Goal: Task Accomplishment & Management: Manage account settings

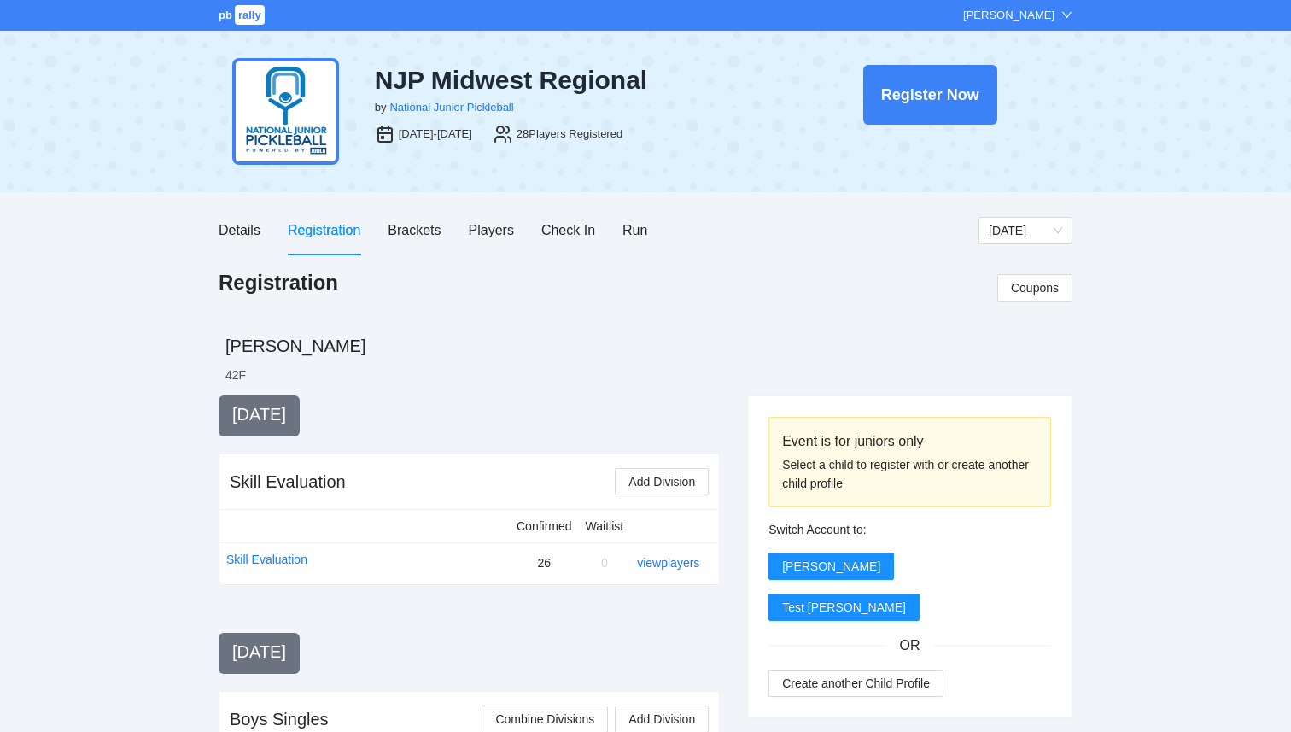
click at [248, 21] on span "rally" at bounding box center [250, 15] width 30 height 20
click at [230, 18] on span "pb" at bounding box center [226, 15] width 14 height 13
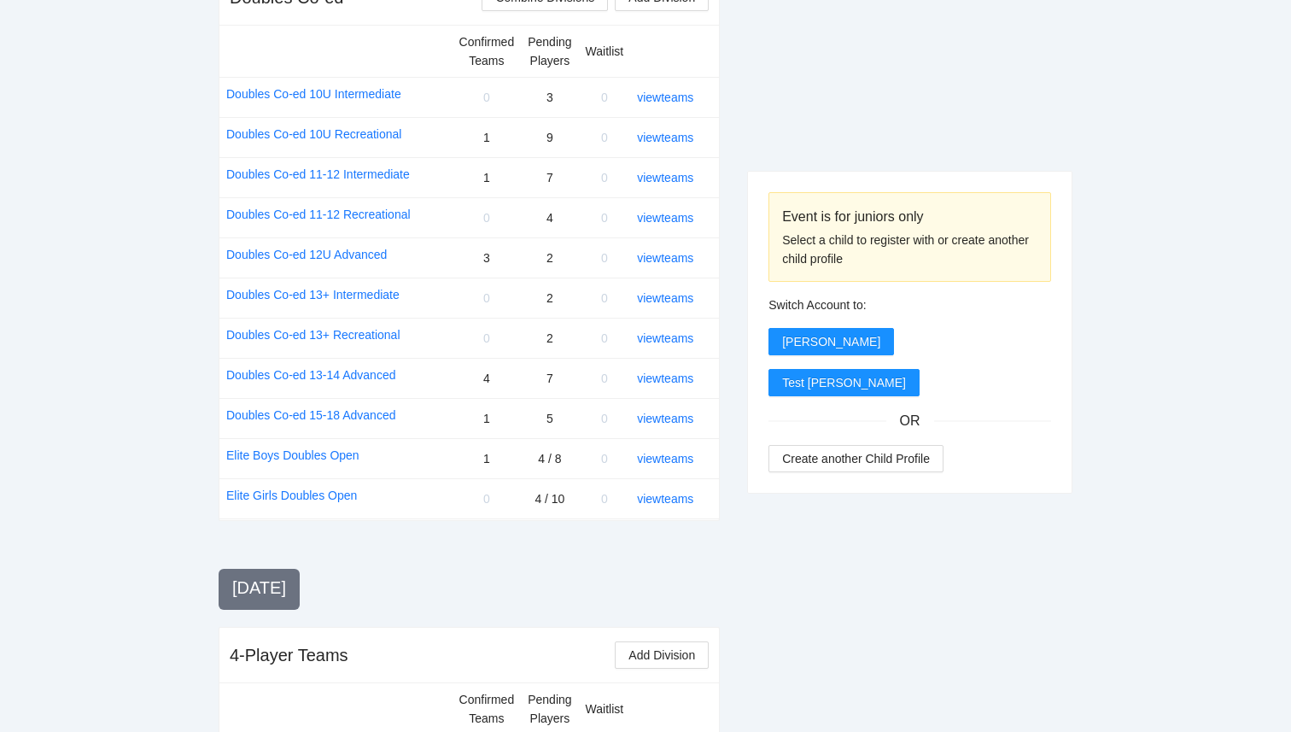
scroll to position [1765, 0]
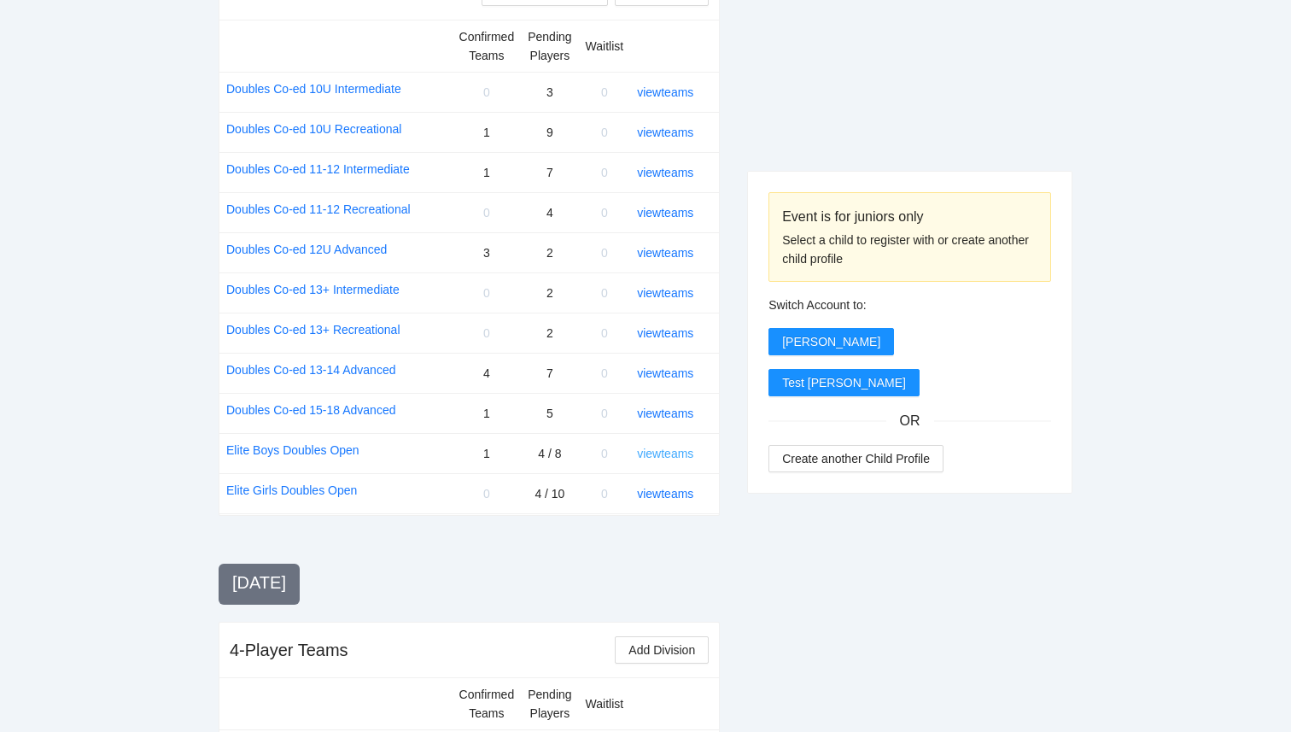
click at [657, 458] on link "view teams" at bounding box center [665, 453] width 56 height 14
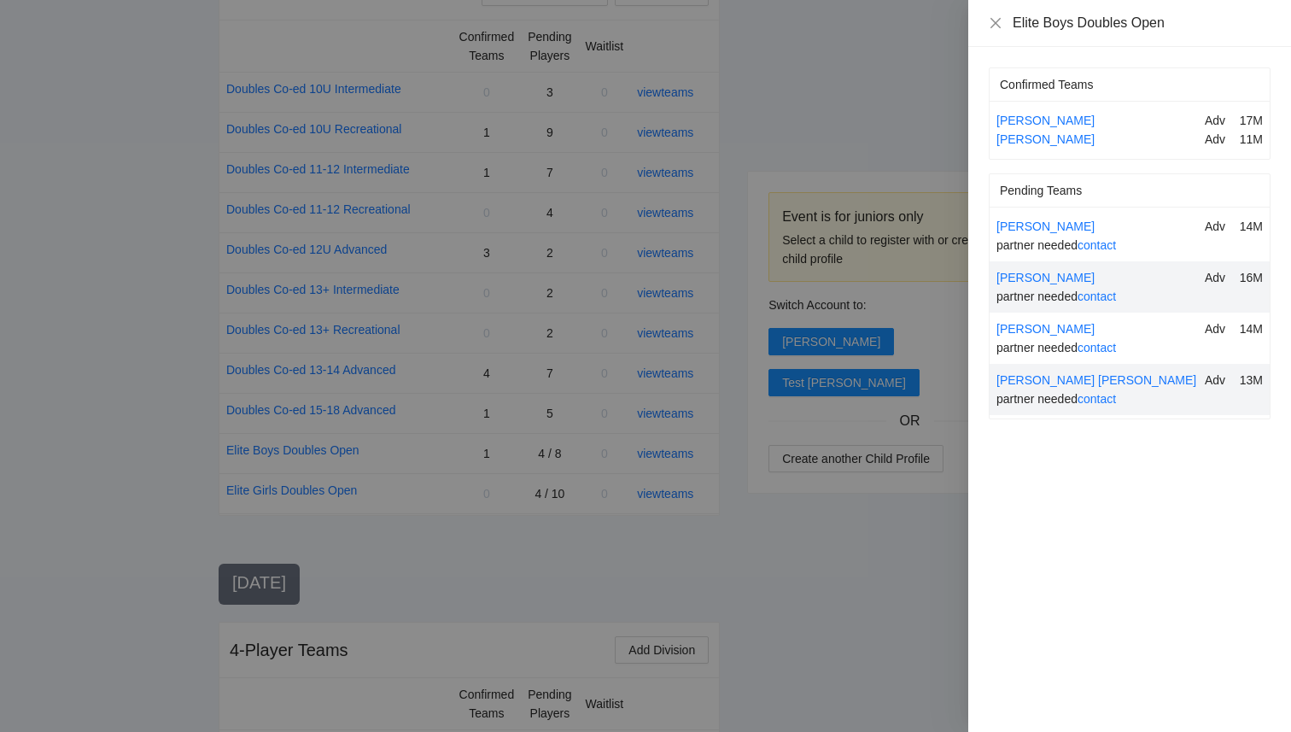
click at [750, 510] on div at bounding box center [645, 366] width 1291 height 732
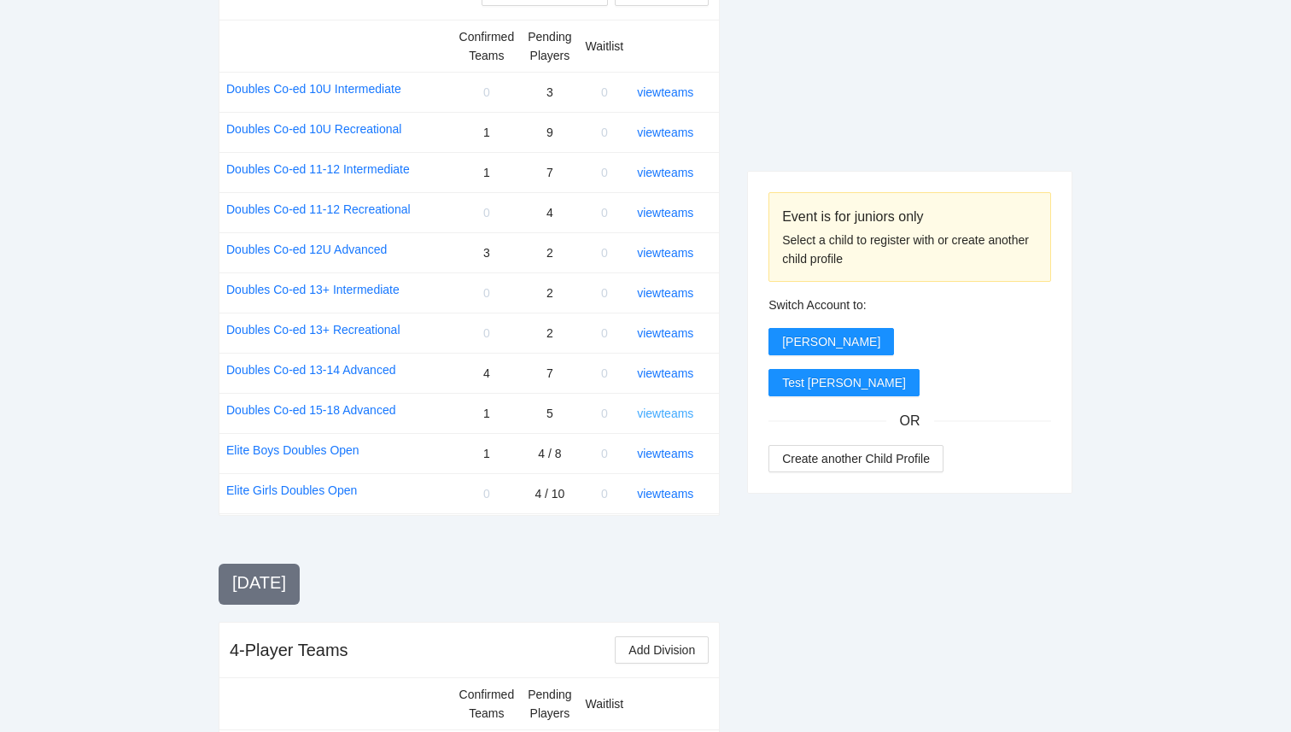
click at [652, 411] on link "view teams" at bounding box center [665, 413] width 56 height 14
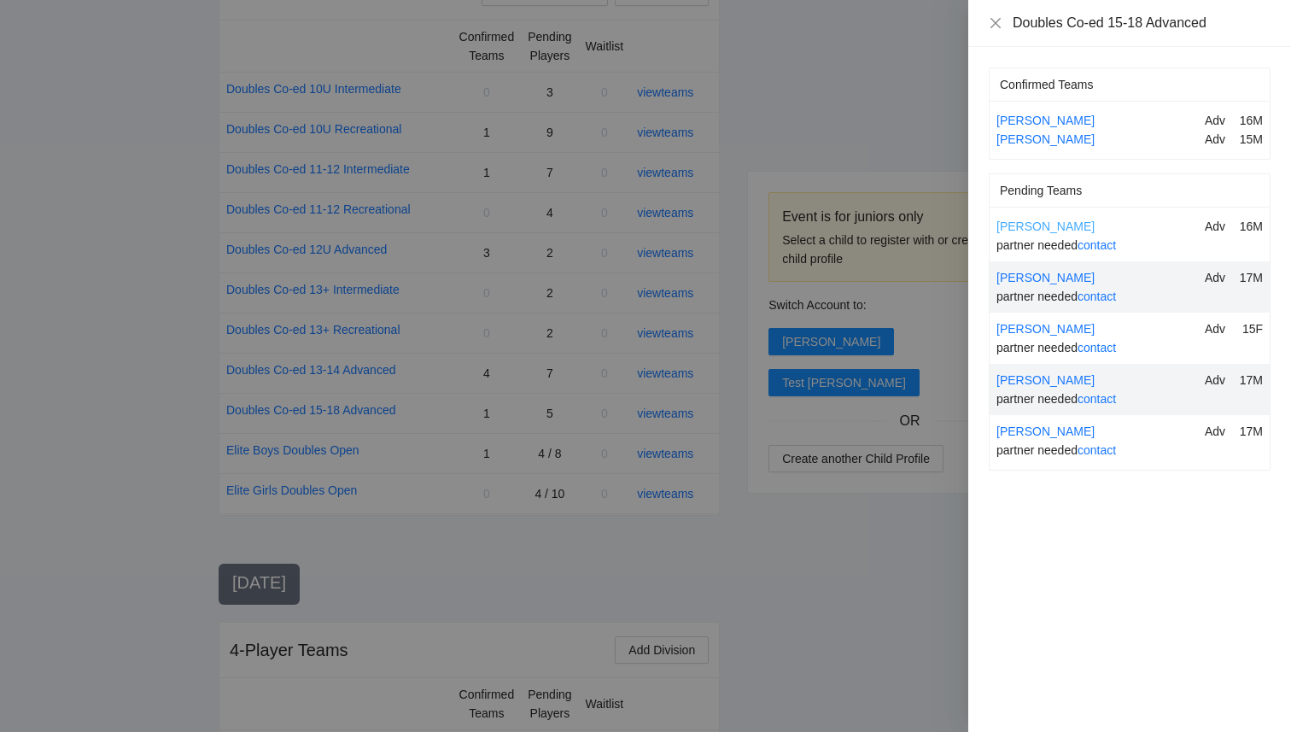
click at [1030, 230] on link "[PERSON_NAME]" at bounding box center [1045, 226] width 98 height 14
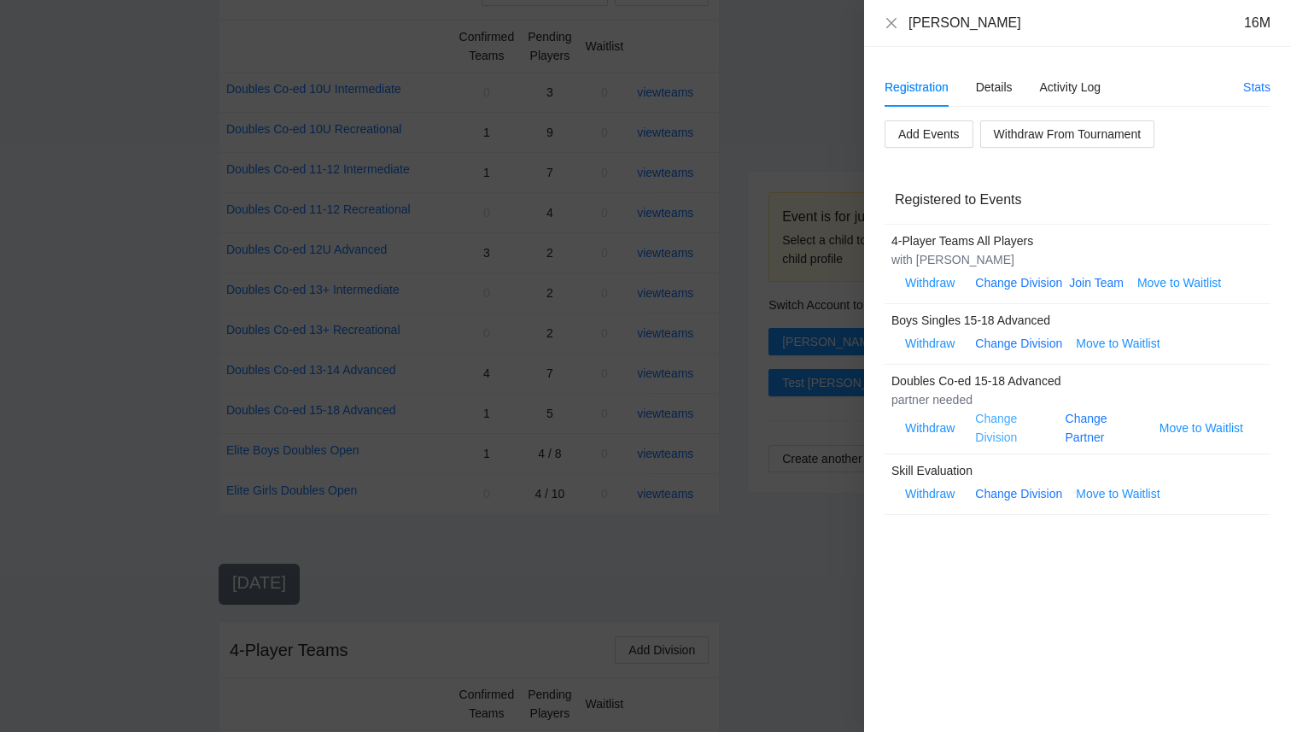
click at [996, 420] on link "Change Division" at bounding box center [996, 427] width 42 height 32
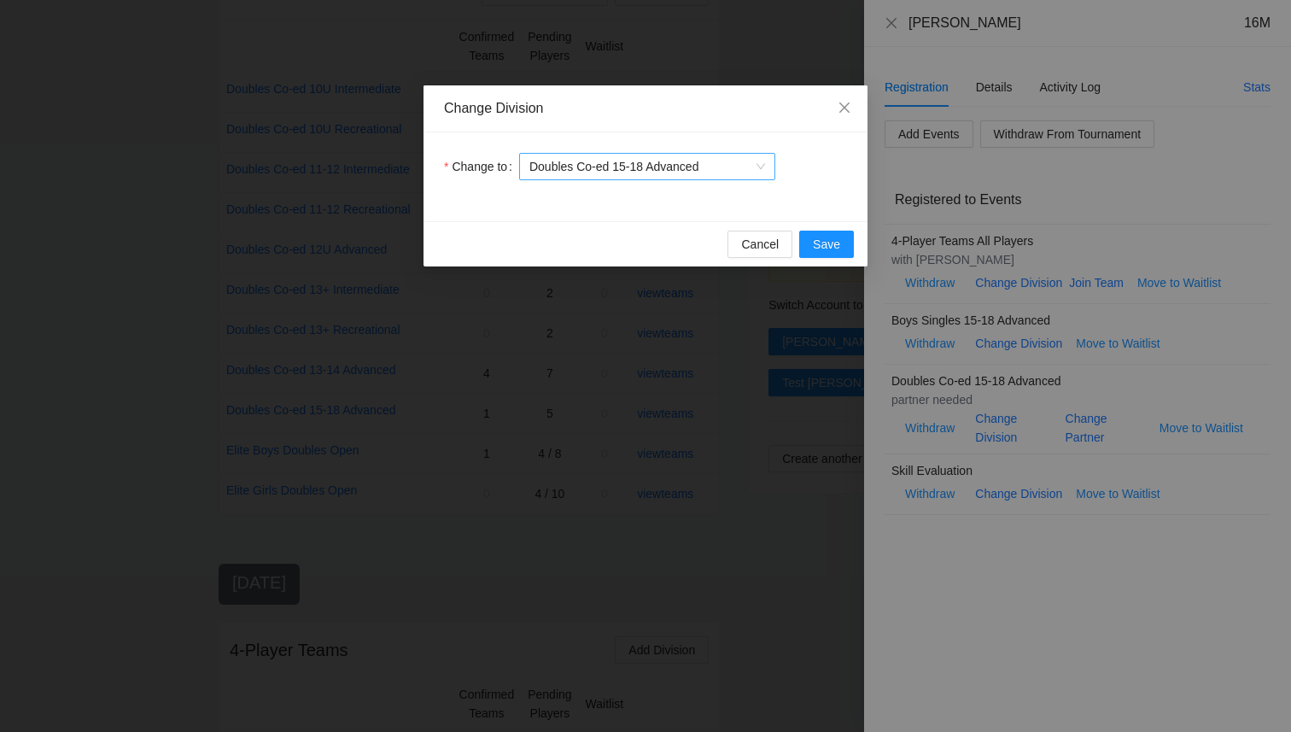
click at [727, 170] on span "Doubles Co-ed 15-18 Advanced" at bounding box center [647, 167] width 236 height 26
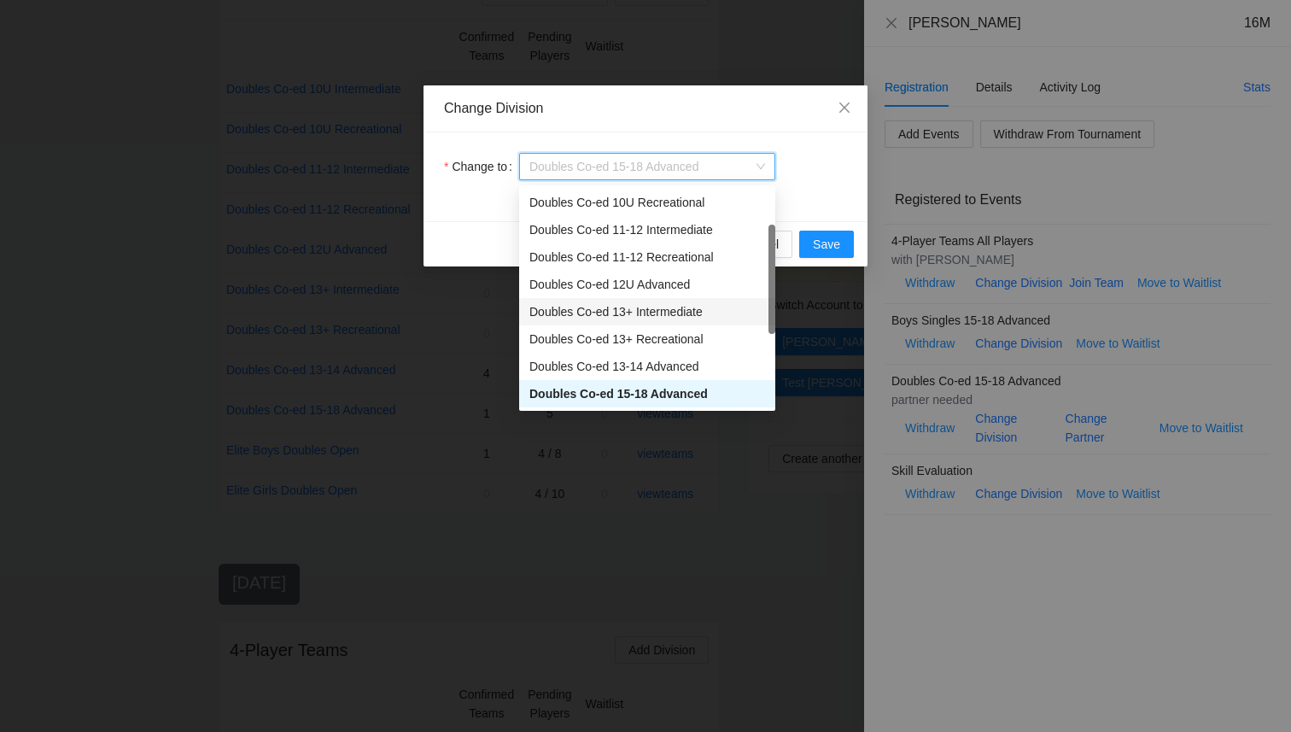
scroll to position [82, 0]
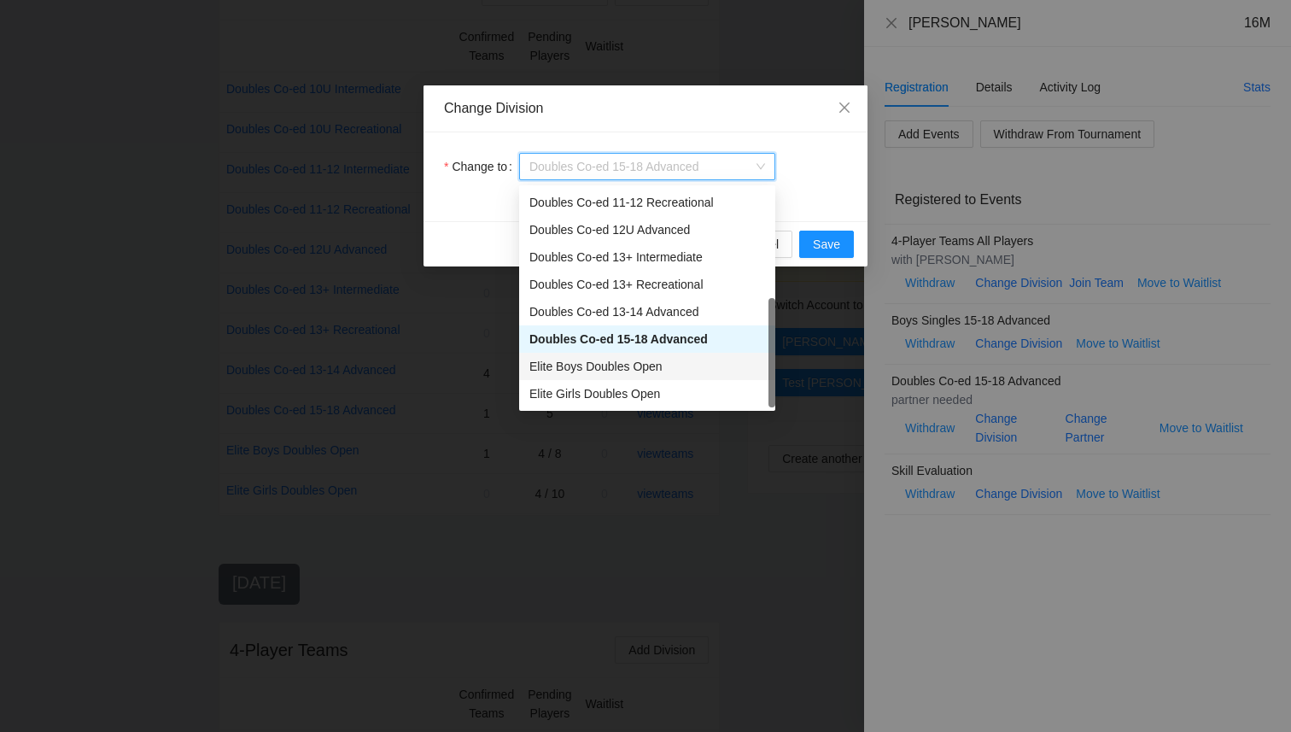
click at [683, 363] on div "Elite Boys Doubles Open" at bounding box center [647, 366] width 236 height 19
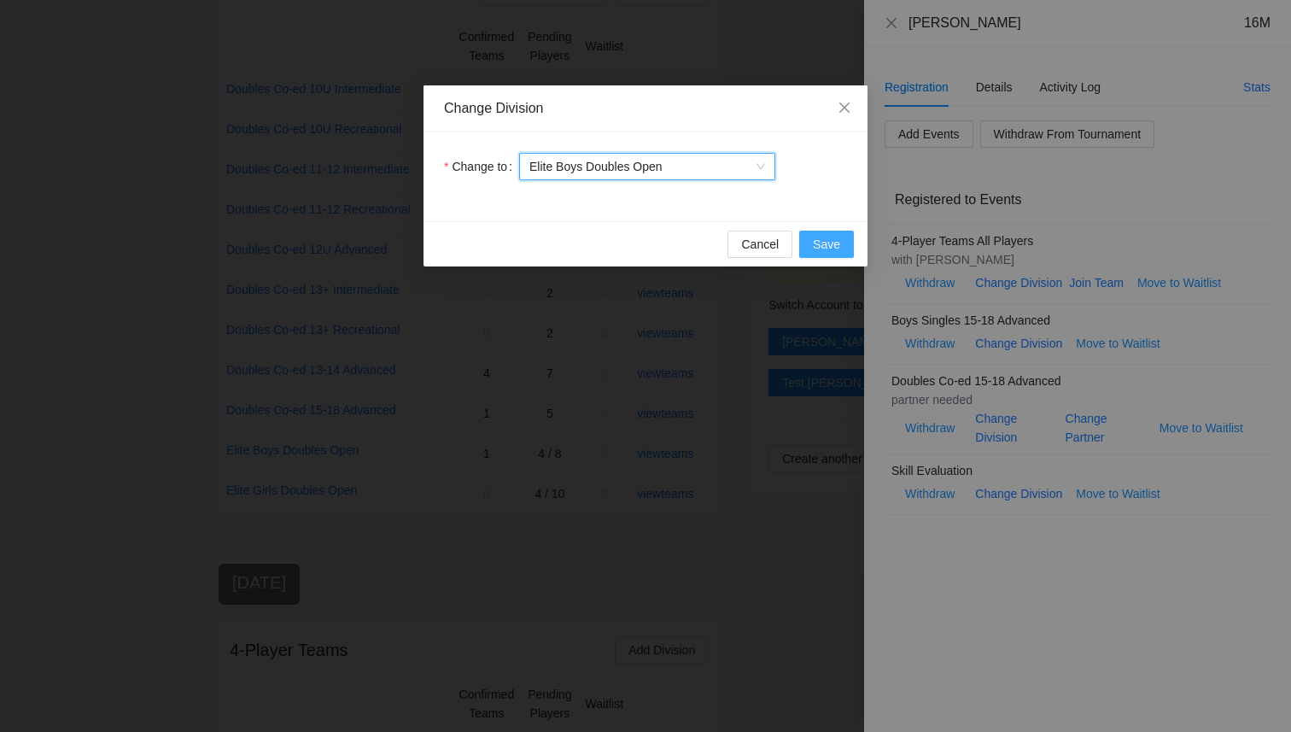
click at [831, 250] on span "Save" at bounding box center [826, 244] width 27 height 19
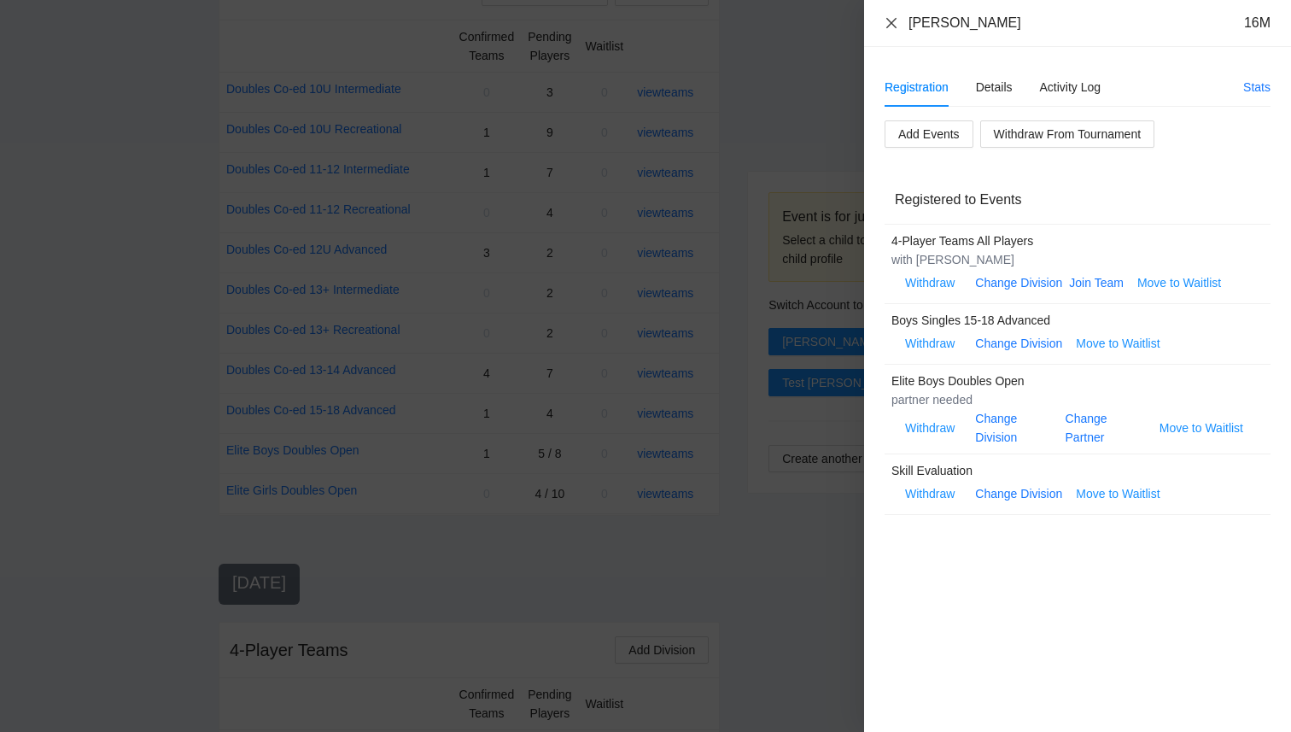
click at [890, 20] on icon "close" at bounding box center [891, 23] width 14 height 14
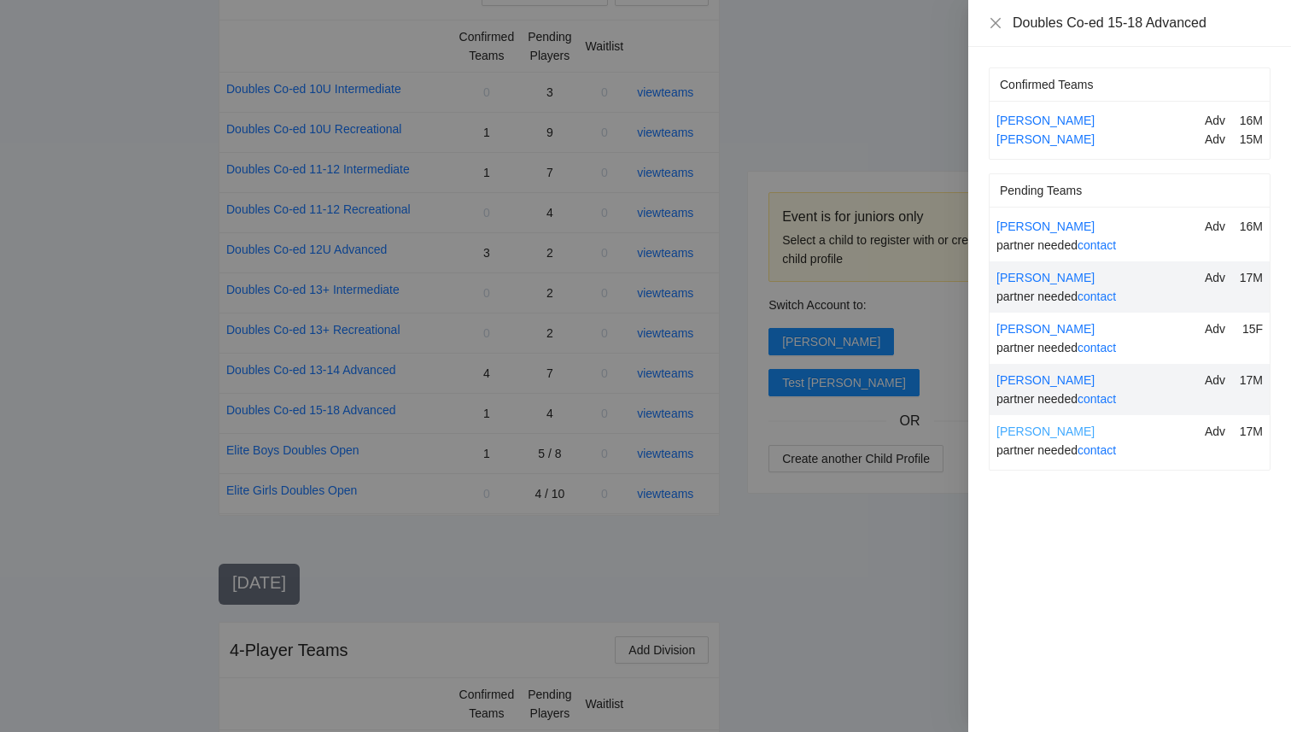
click at [1014, 429] on link "[PERSON_NAME]" at bounding box center [1045, 431] width 98 height 14
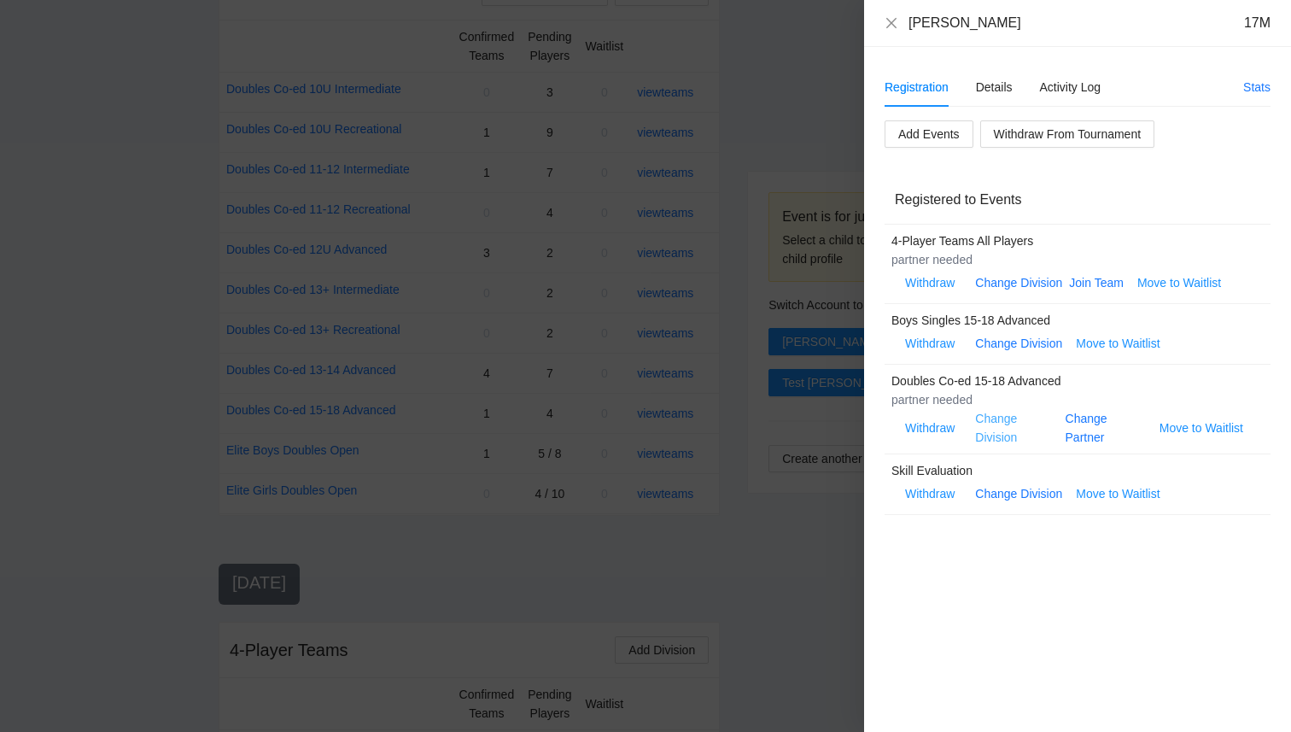
click at [1007, 417] on link "Change Division" at bounding box center [996, 427] width 42 height 32
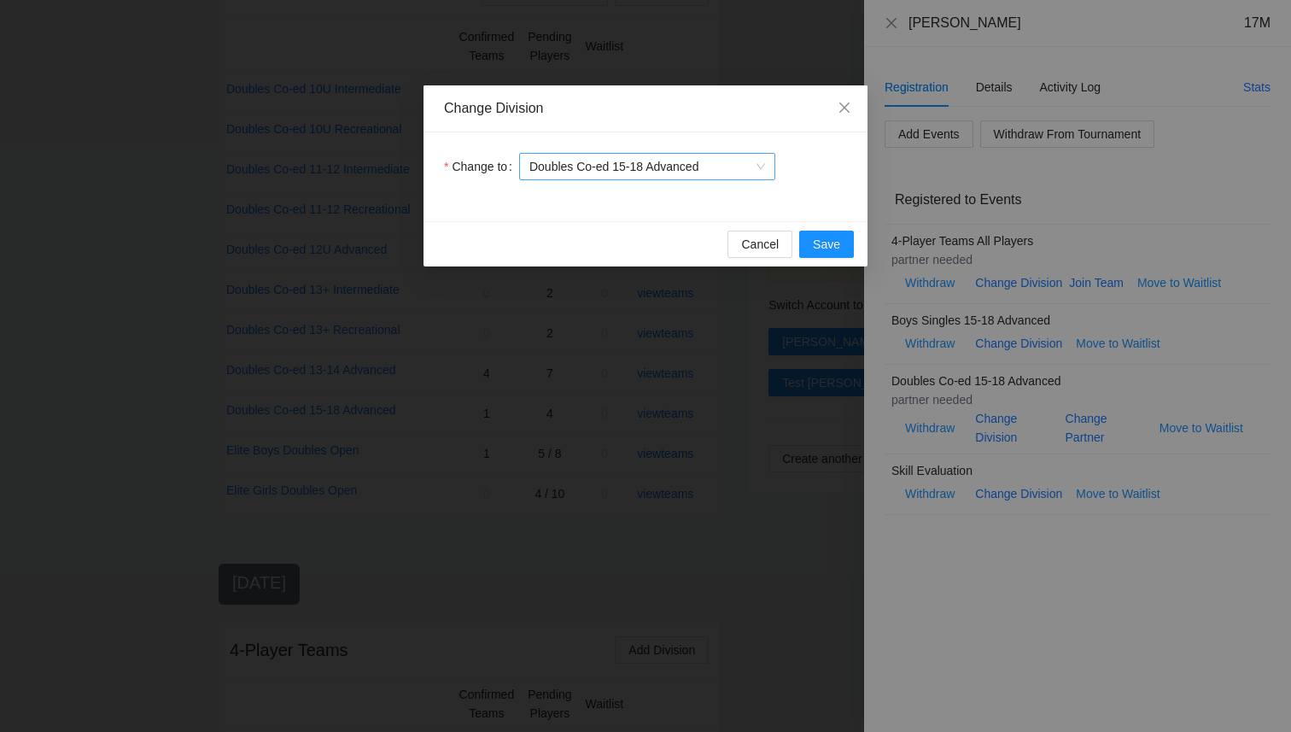
click at [733, 167] on span "Doubles Co-ed 15-18 Advanced" at bounding box center [647, 167] width 236 height 26
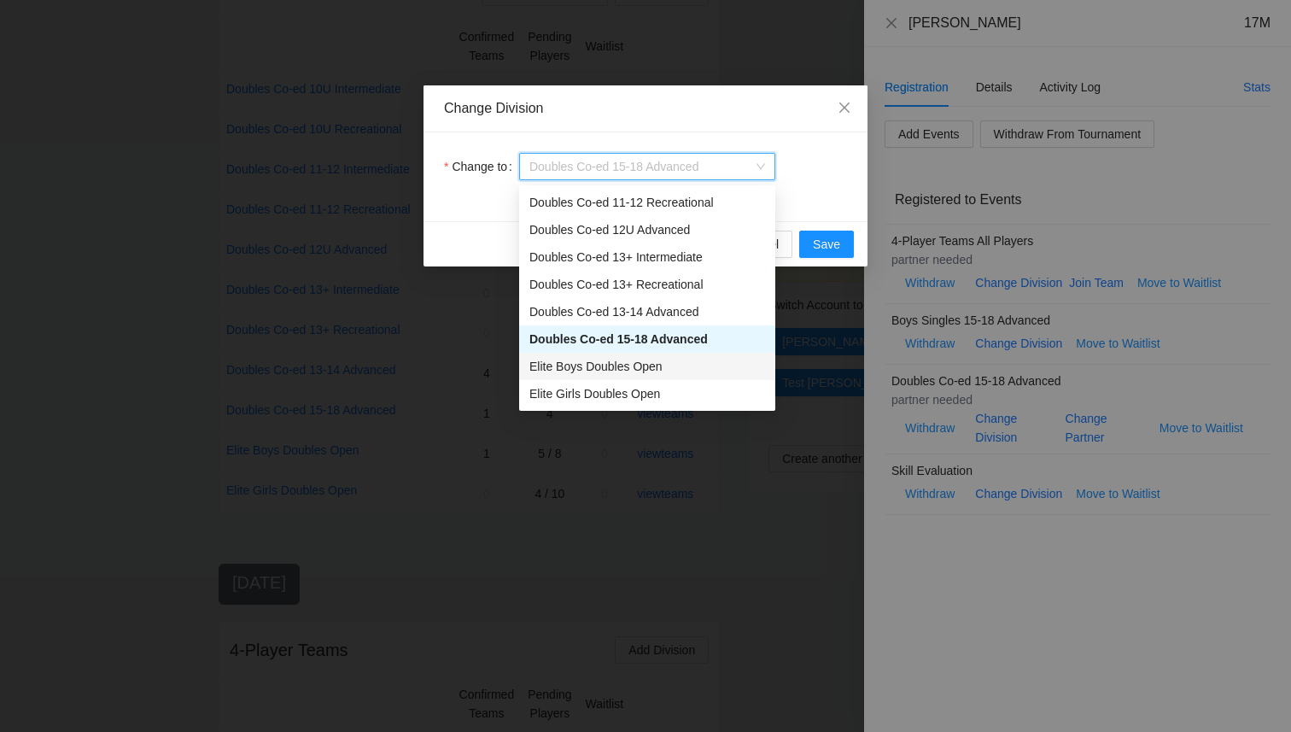
click at [668, 370] on div "Elite Boys Doubles Open" at bounding box center [647, 366] width 236 height 19
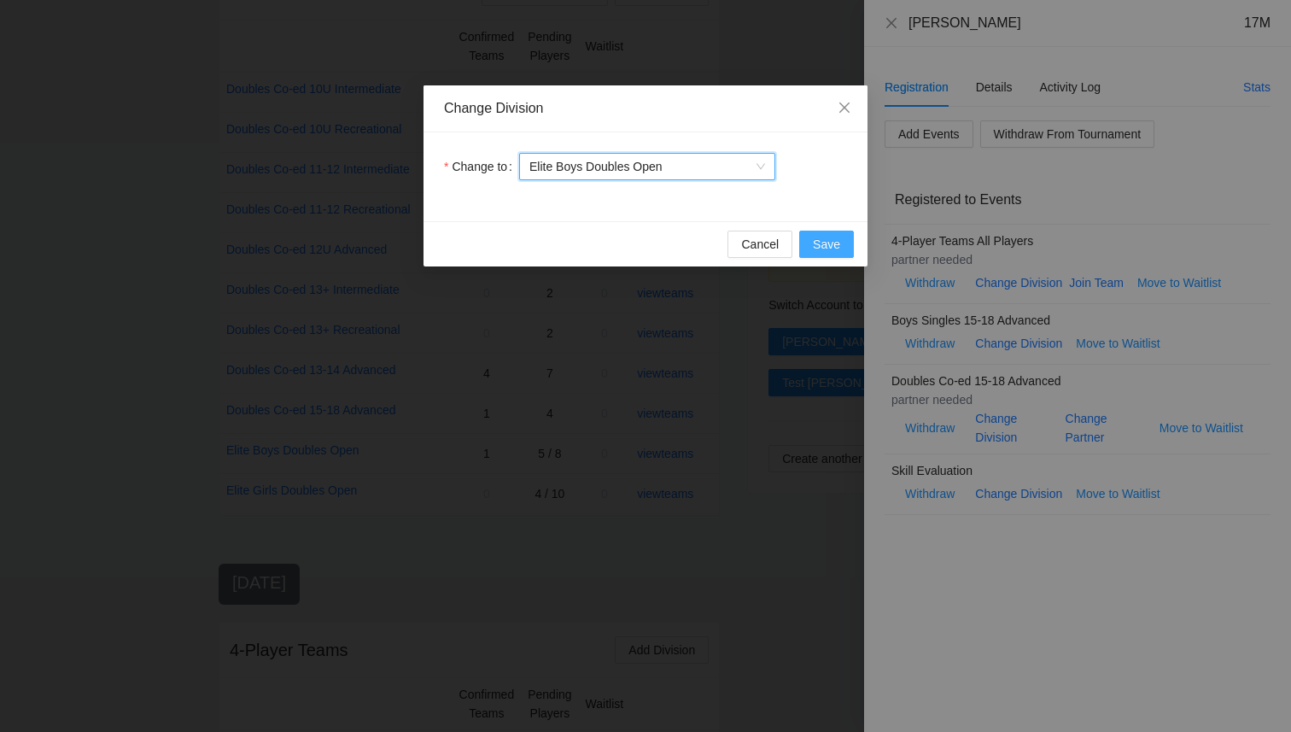
click at [842, 236] on button "Save" at bounding box center [826, 244] width 55 height 27
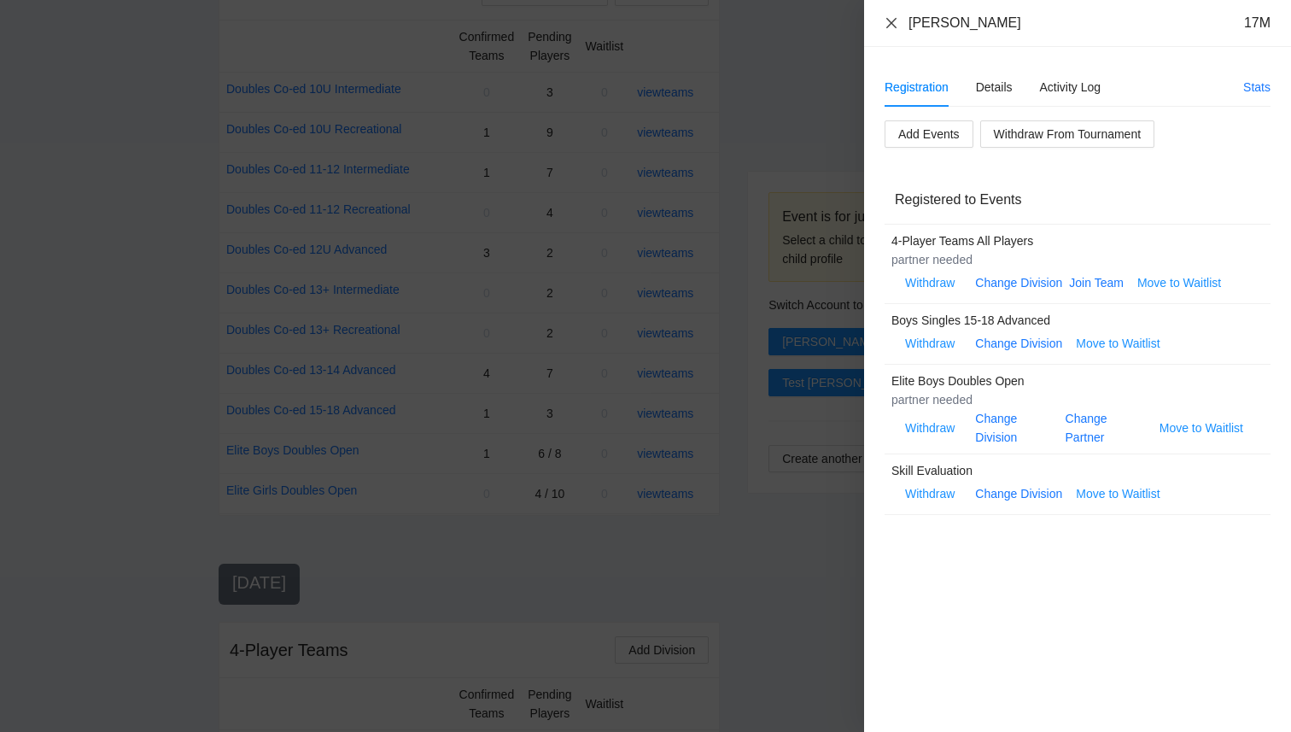
click at [896, 22] on icon "close" at bounding box center [891, 23] width 14 height 14
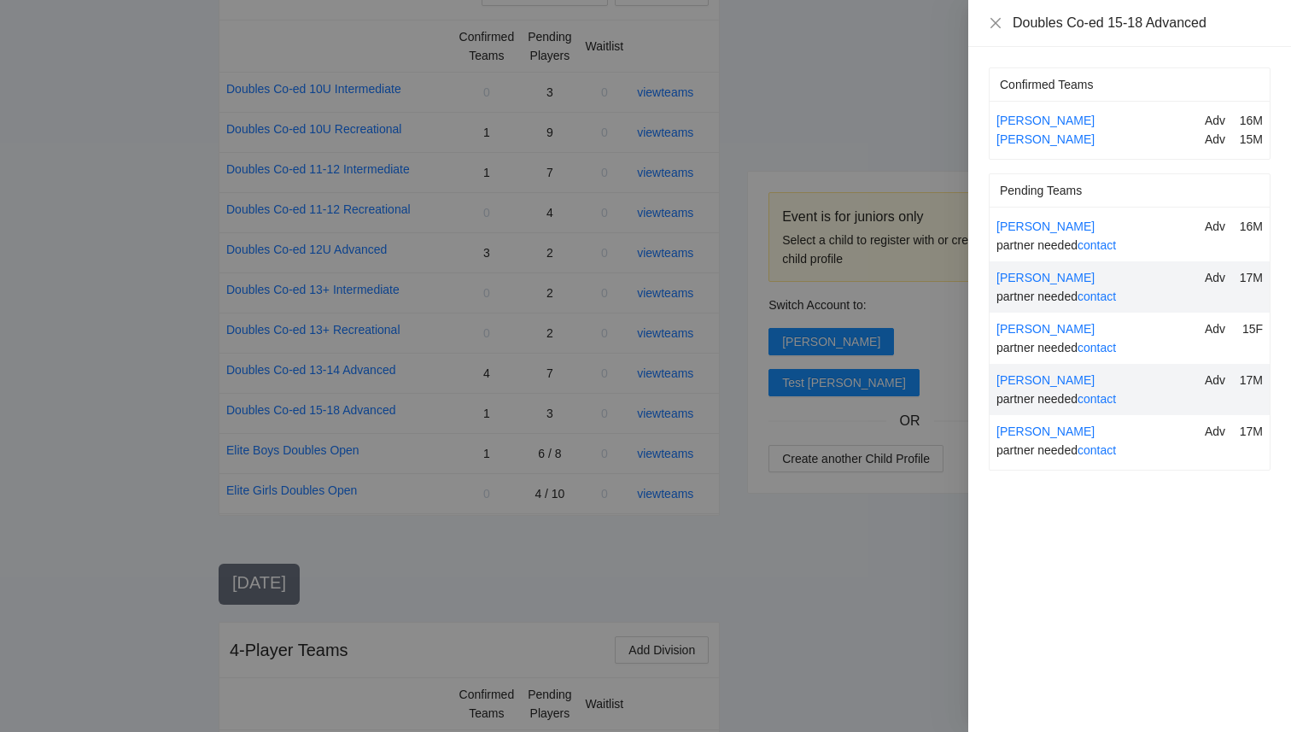
click at [645, 446] on div at bounding box center [645, 366] width 1291 height 732
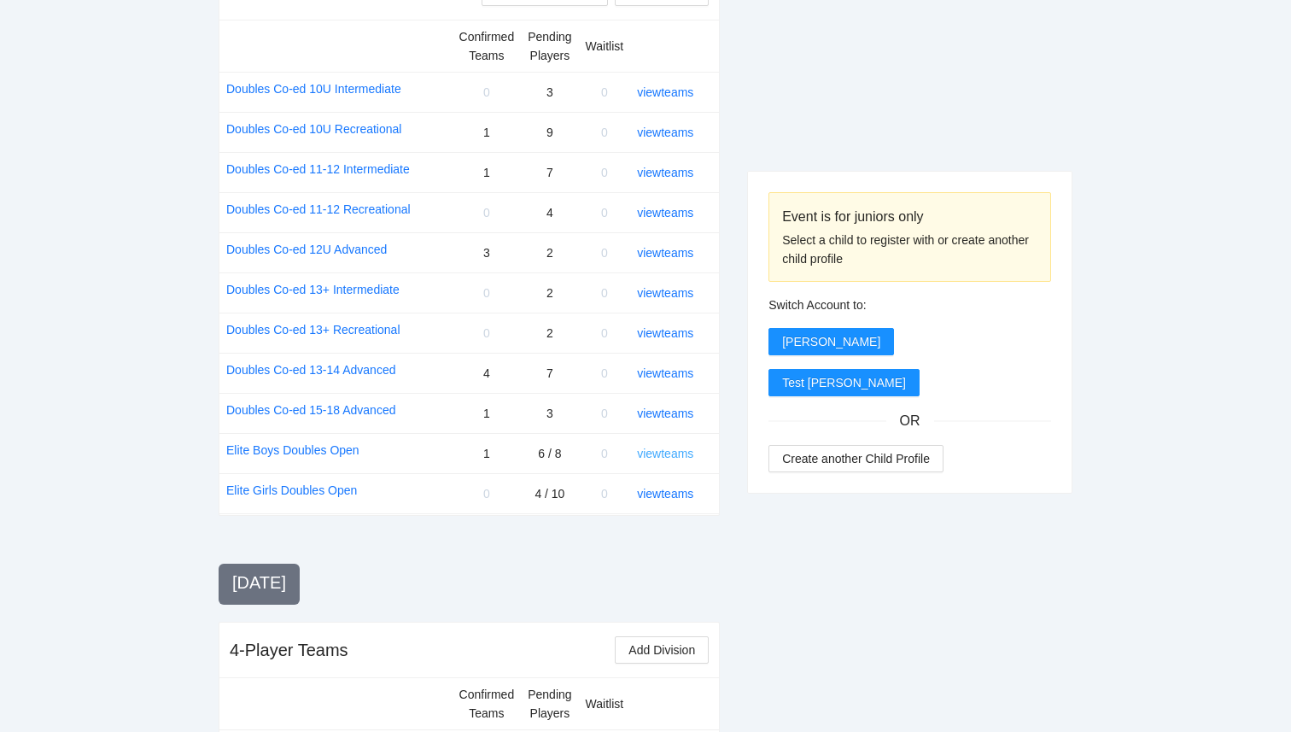
click at [651, 452] on link "view teams" at bounding box center [665, 453] width 56 height 14
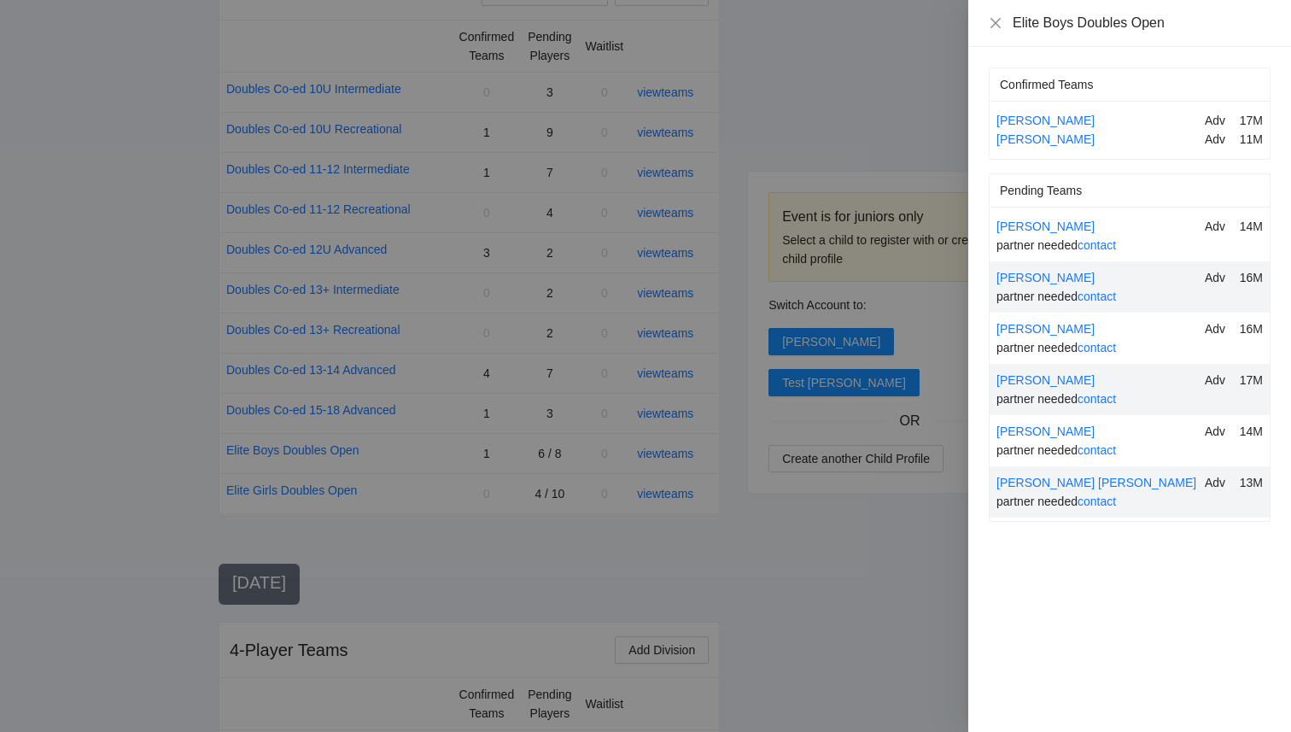
click at [751, 537] on div at bounding box center [645, 366] width 1291 height 732
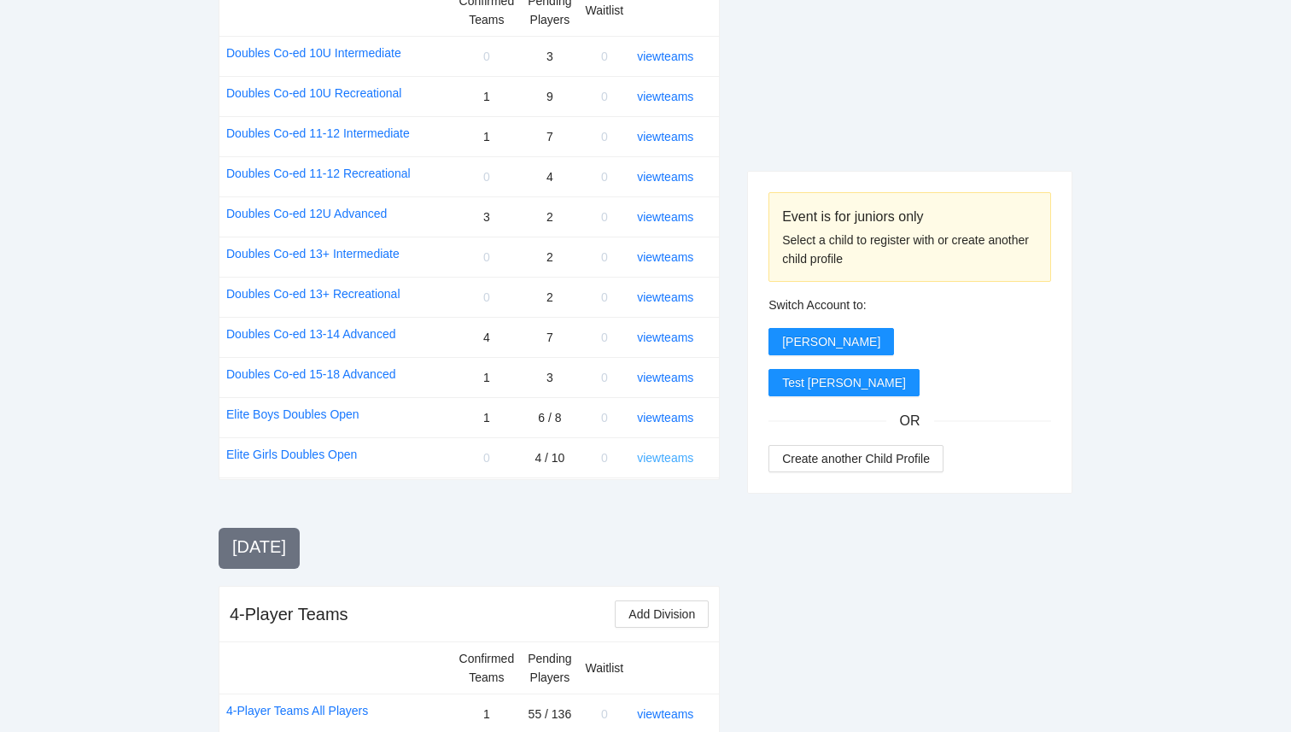
scroll to position [1800, 0]
click at [666, 418] on link "view teams" at bounding box center [665, 418] width 56 height 14
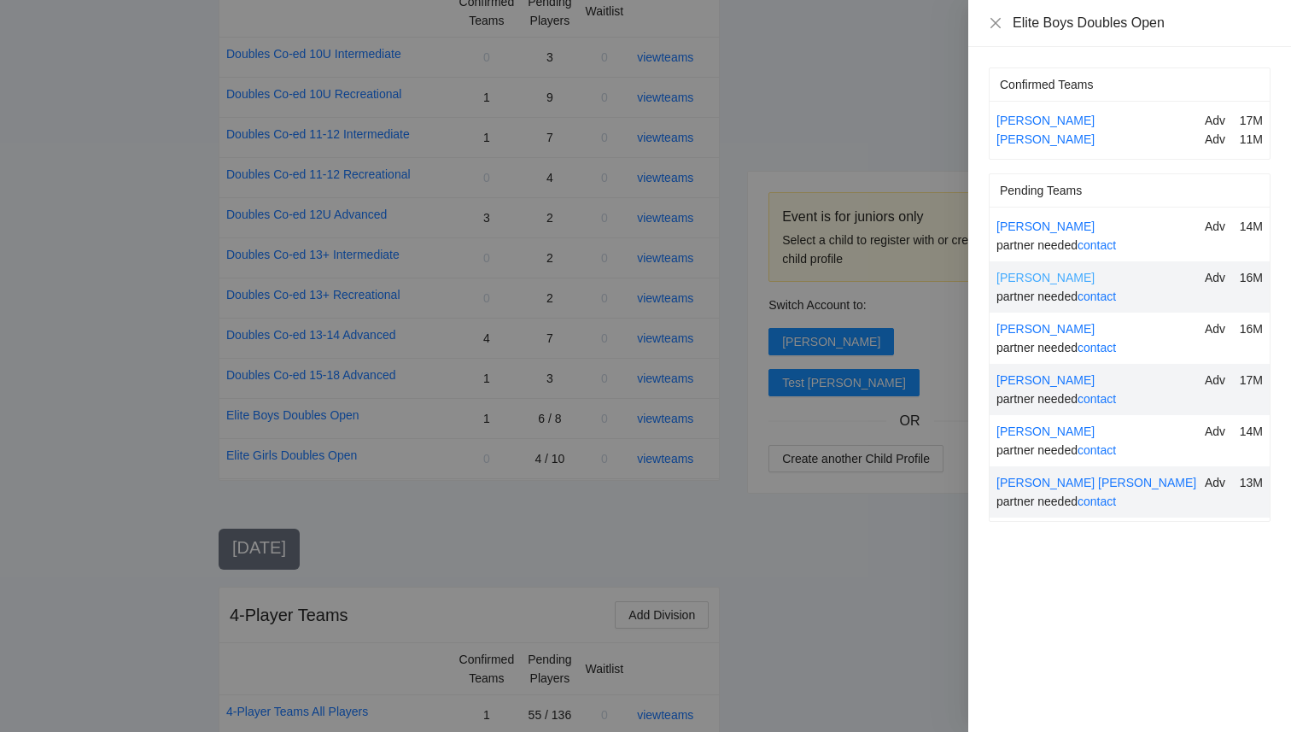
click at [1051, 277] on link "Aidan Cheung" at bounding box center [1045, 278] width 98 height 14
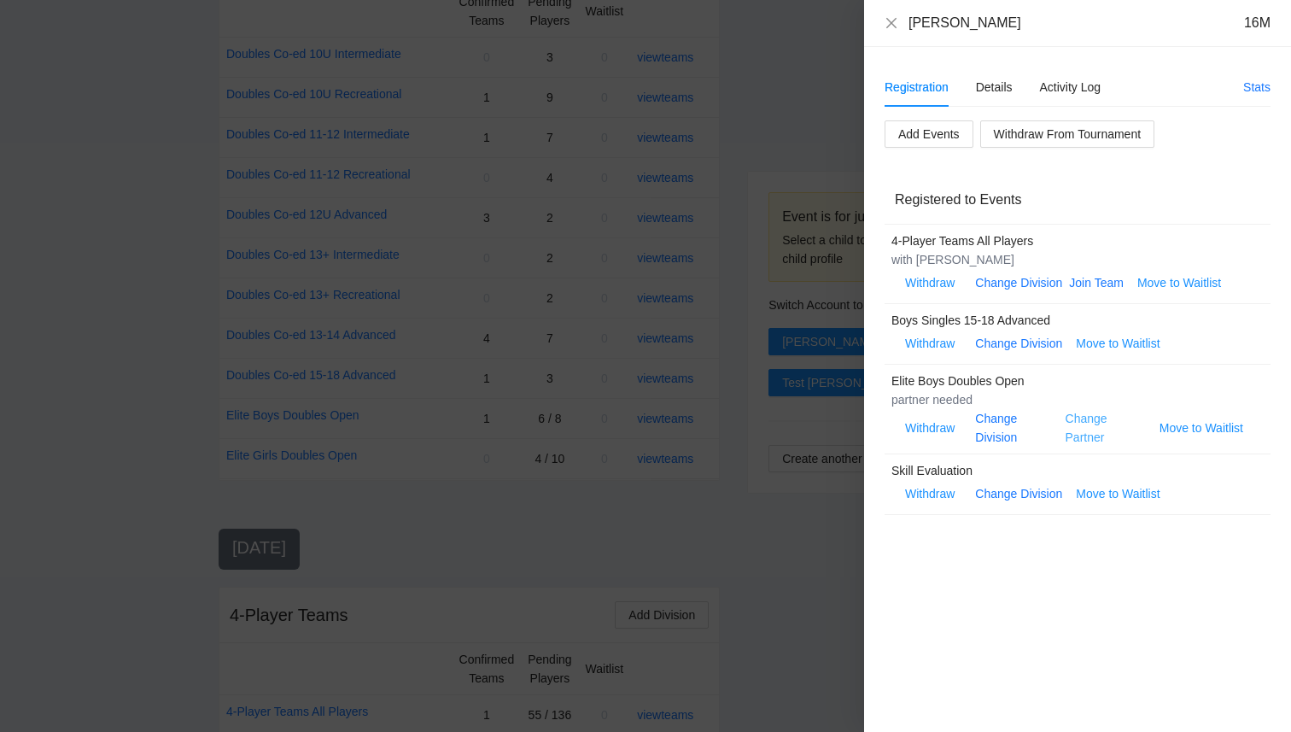
click at [1077, 435] on link "Change Partner" at bounding box center [1086, 427] width 42 height 32
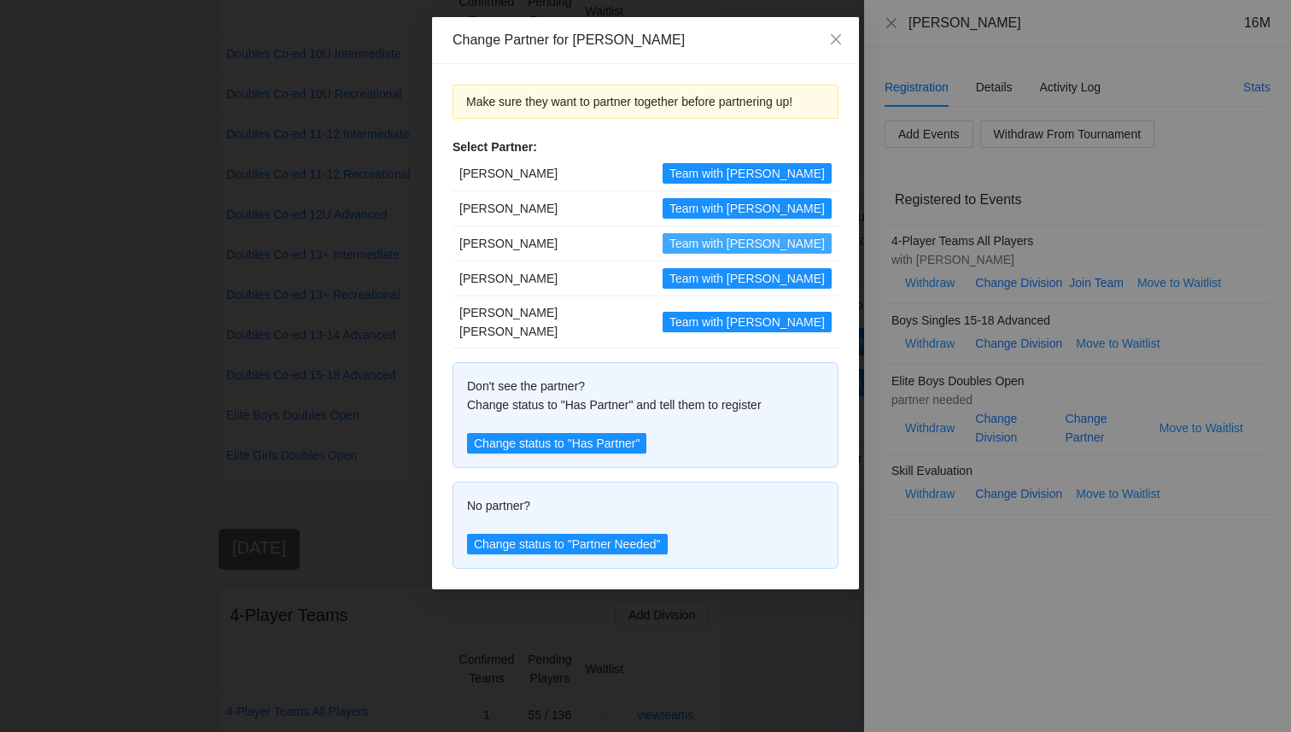
click at [752, 243] on span "Team with Josh" at bounding box center [746, 243] width 155 height 19
click at [832, 44] on icon "close" at bounding box center [836, 39] width 10 height 10
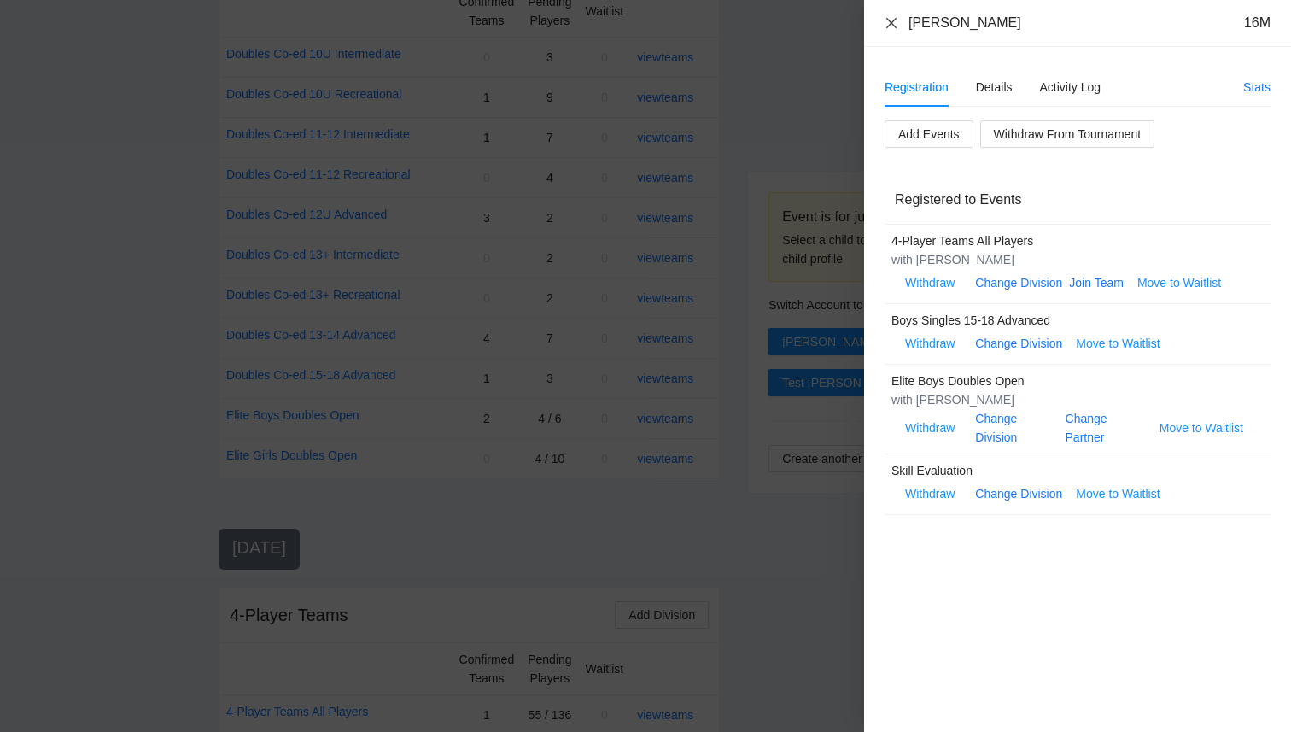
click at [888, 23] on icon "close" at bounding box center [891, 23] width 14 height 14
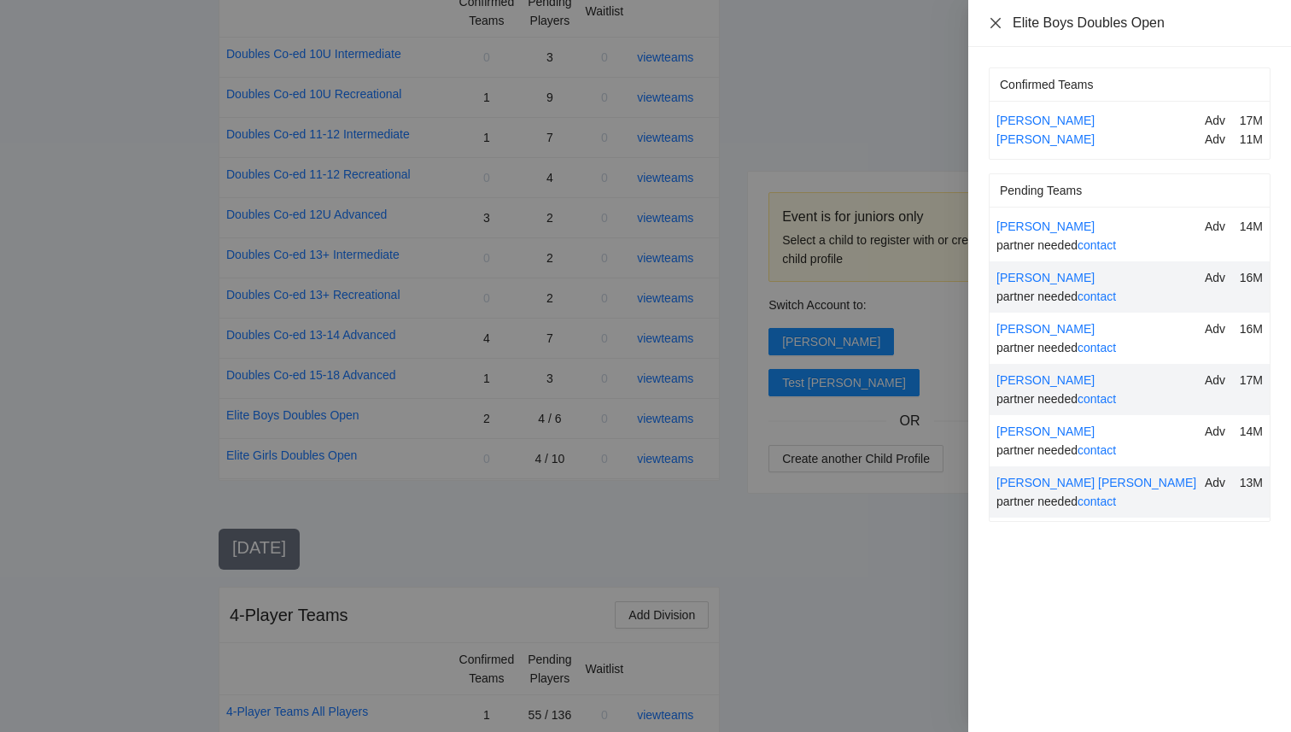
click at [998, 21] on icon "close" at bounding box center [996, 23] width 14 height 14
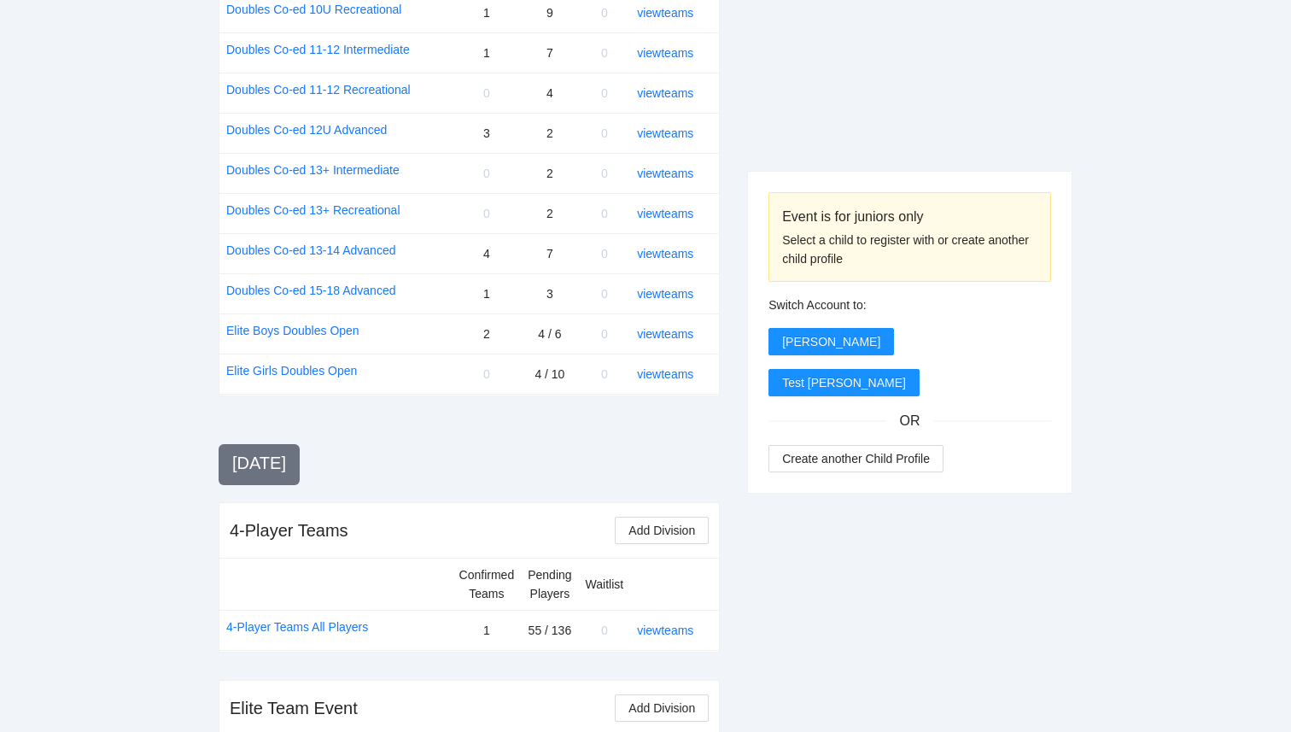
scroll to position [1886, 0]
click at [678, 363] on div "view teams" at bounding box center [671, 372] width 68 height 19
click at [678, 370] on link "view teams" at bounding box center [665, 372] width 56 height 14
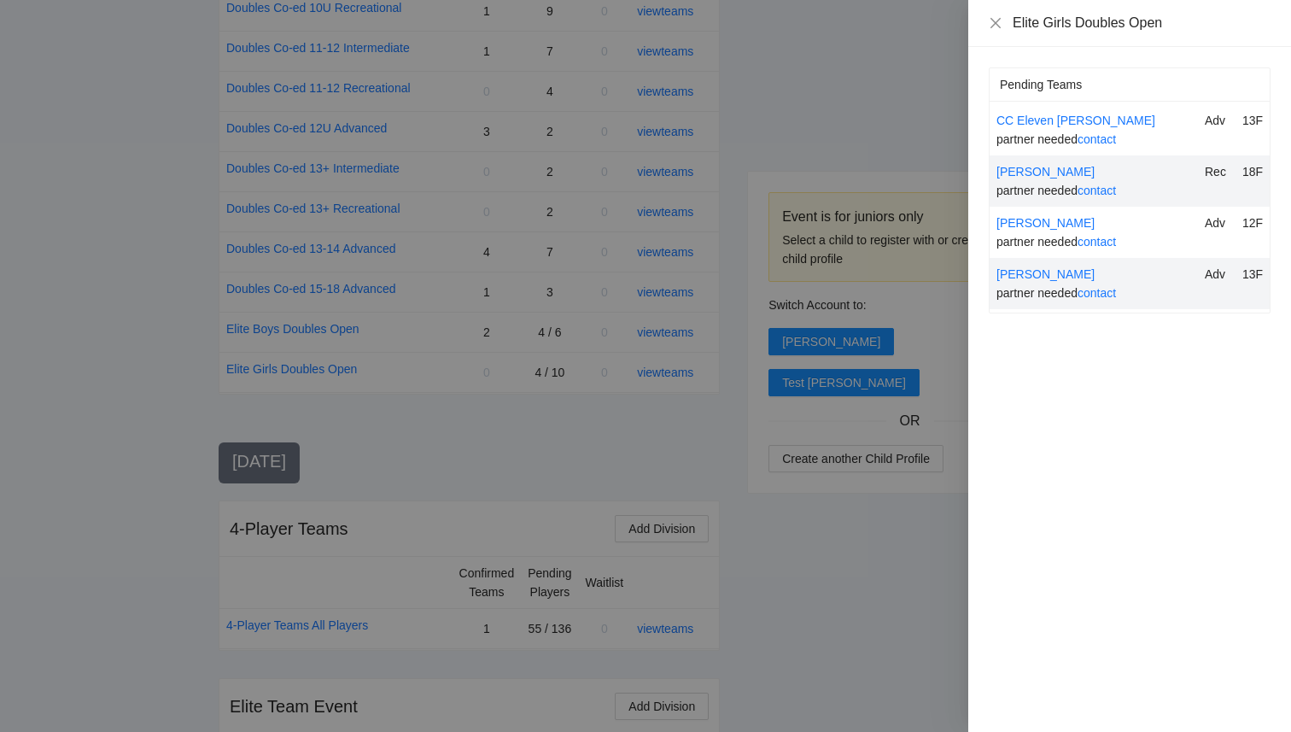
click at [867, 610] on div at bounding box center [645, 366] width 1291 height 732
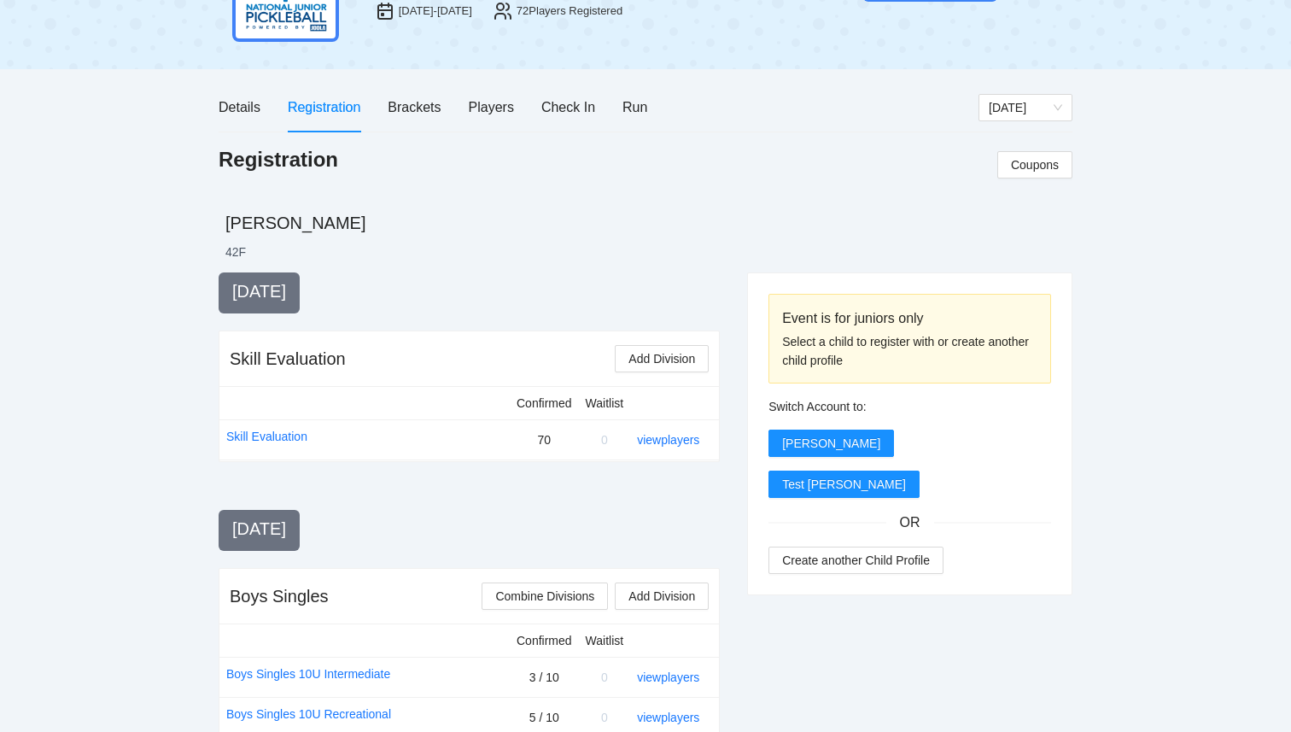
scroll to position [0, 0]
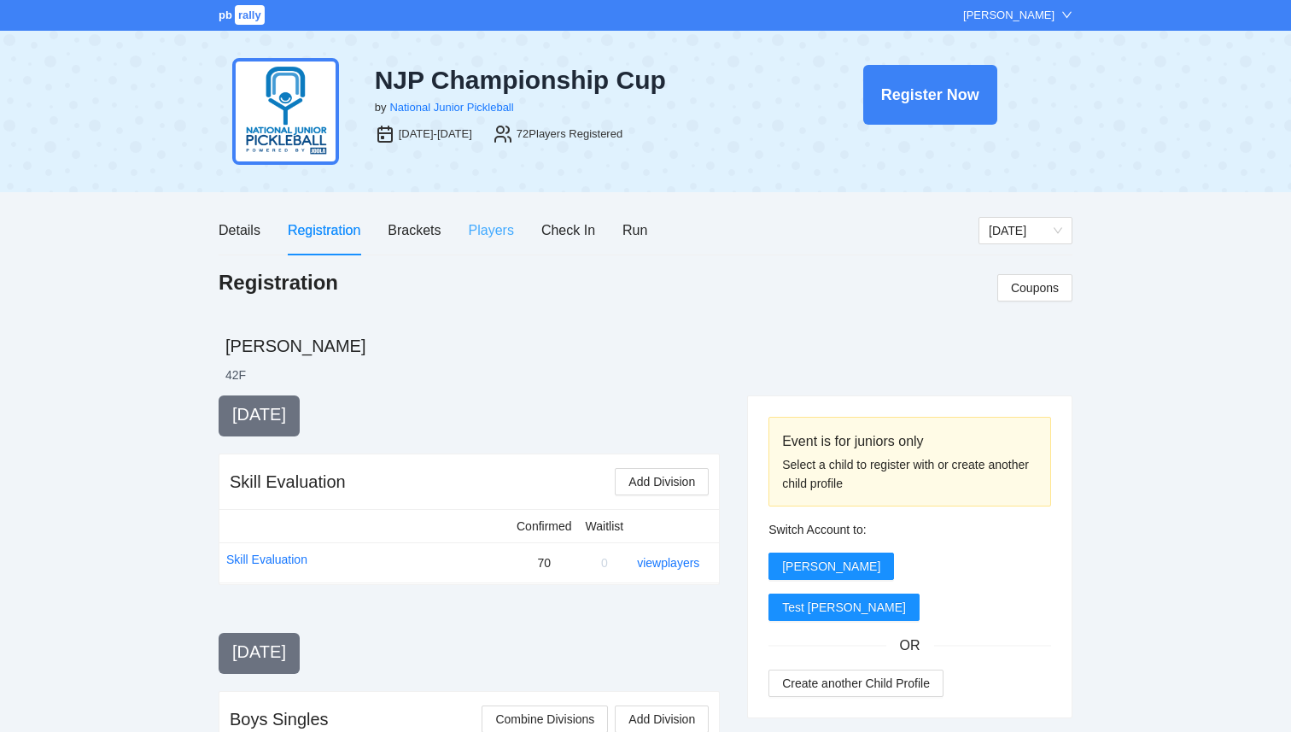
click at [472, 241] on div "Players" at bounding box center [491, 230] width 45 height 49
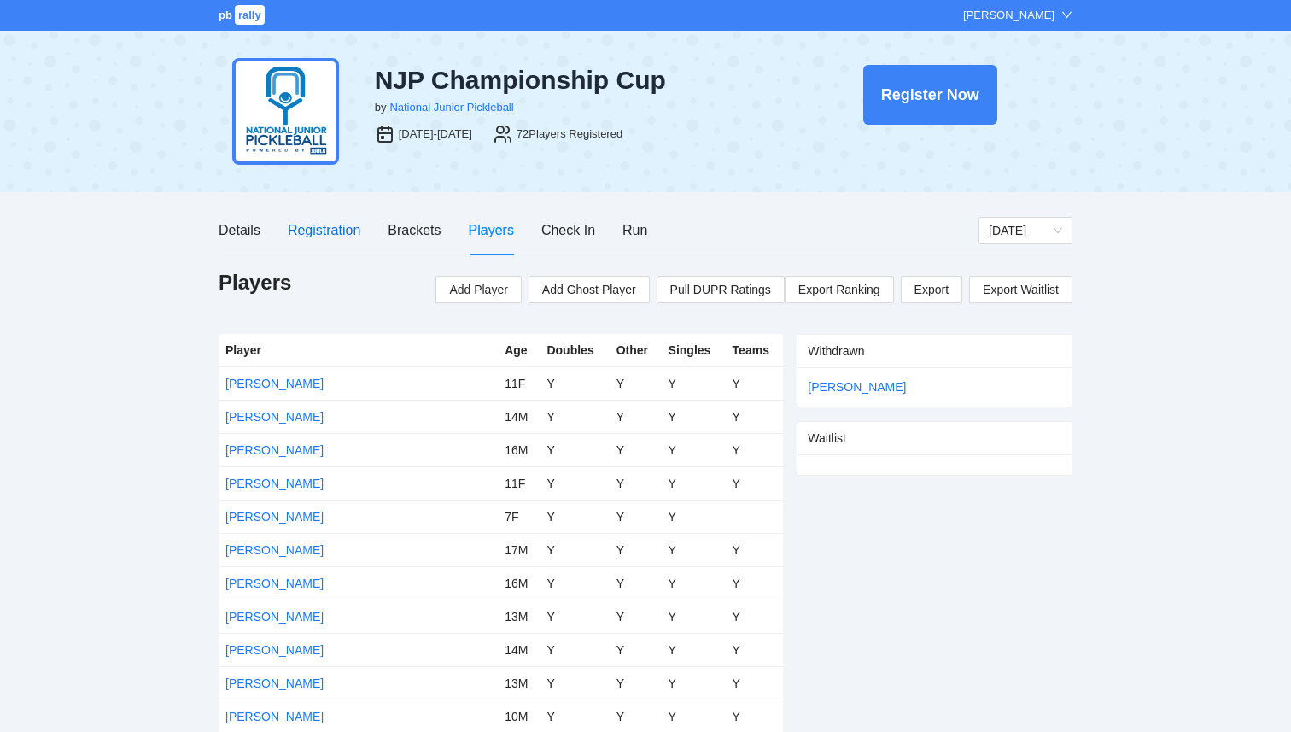
click at [339, 231] on div "Registration" at bounding box center [324, 229] width 73 height 21
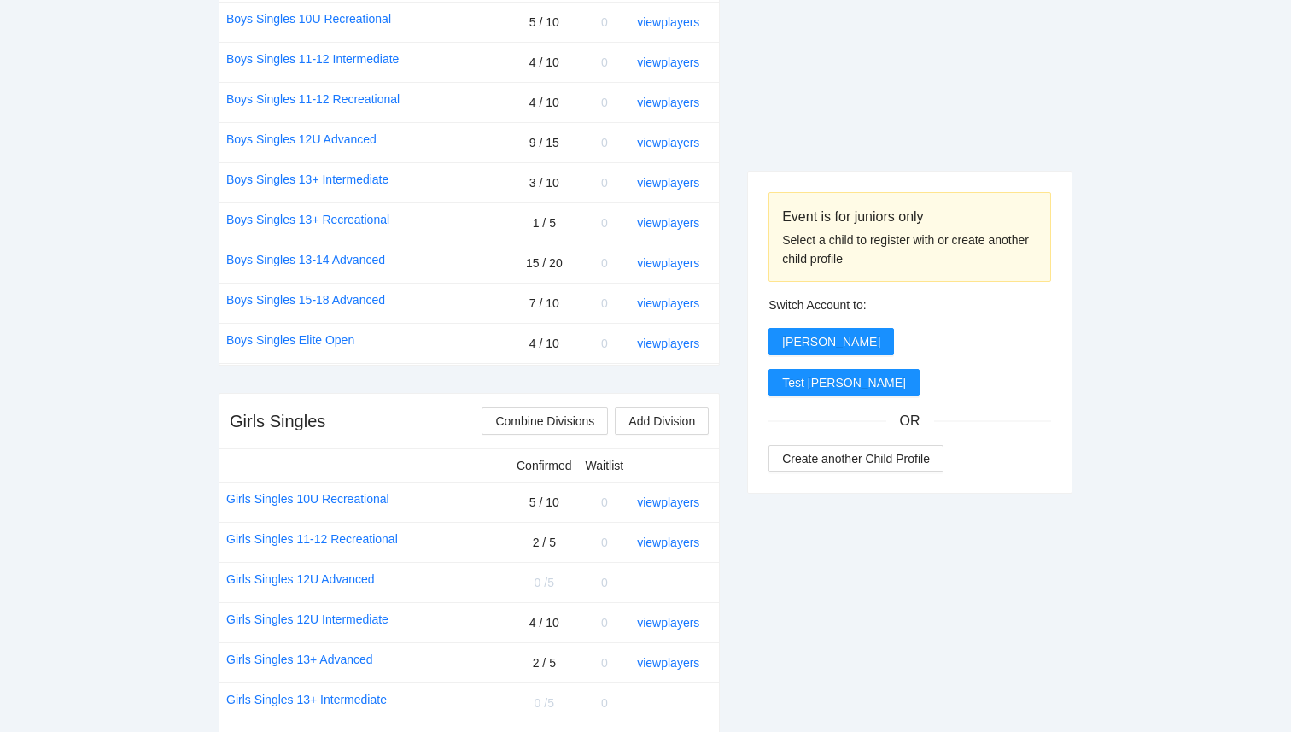
scroll to position [821, 0]
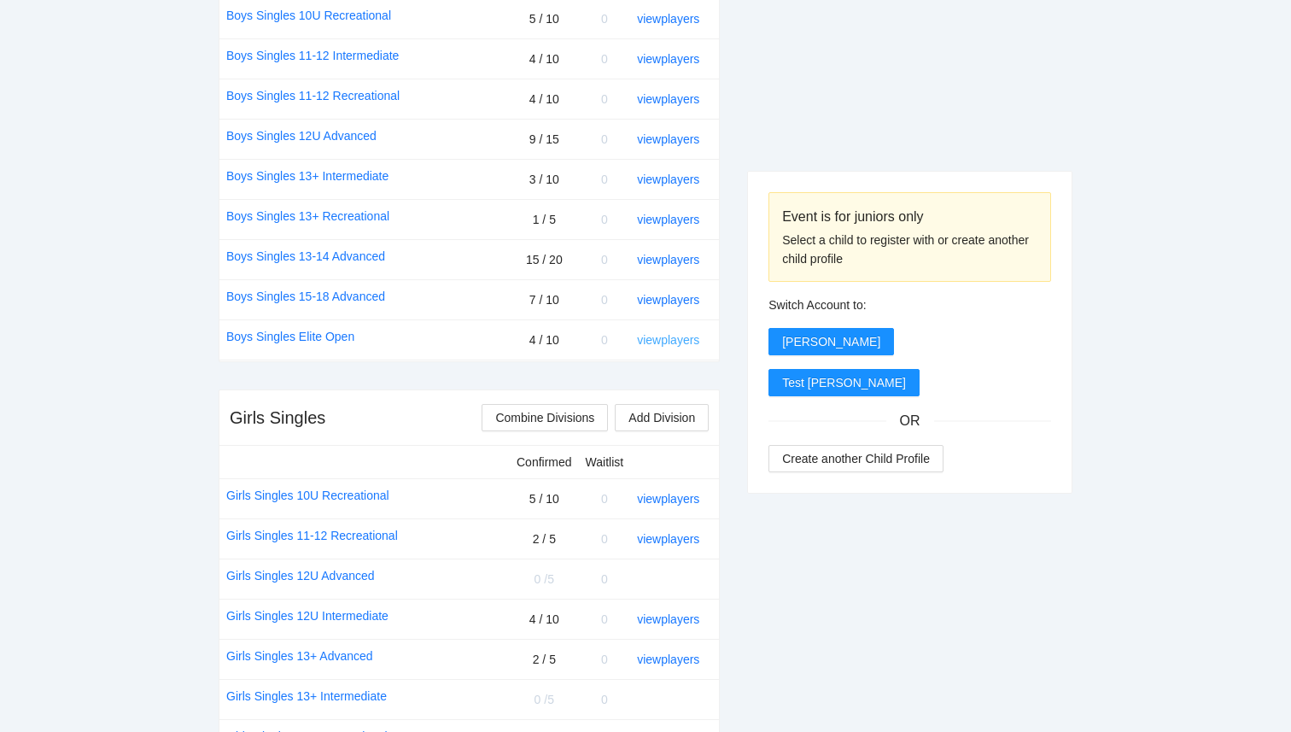
click at [661, 336] on link "view players" at bounding box center [668, 340] width 62 height 14
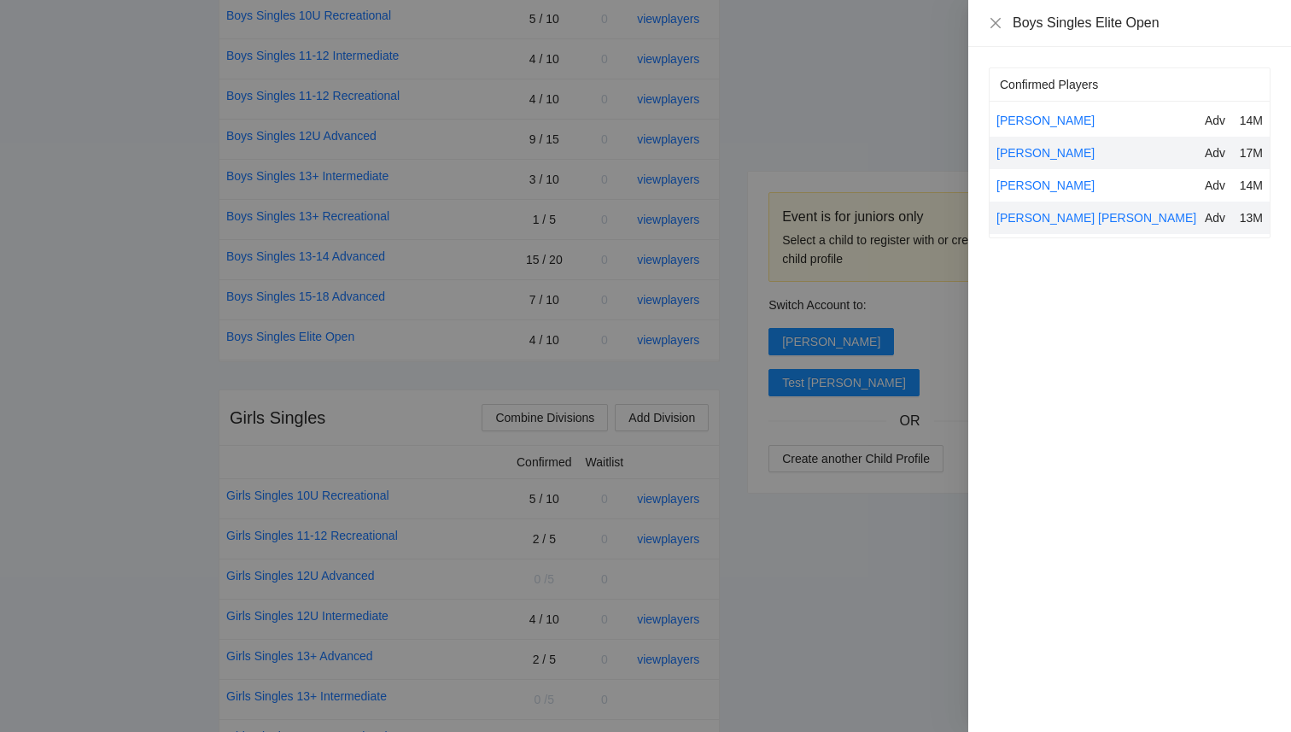
click at [892, 589] on div at bounding box center [645, 366] width 1291 height 732
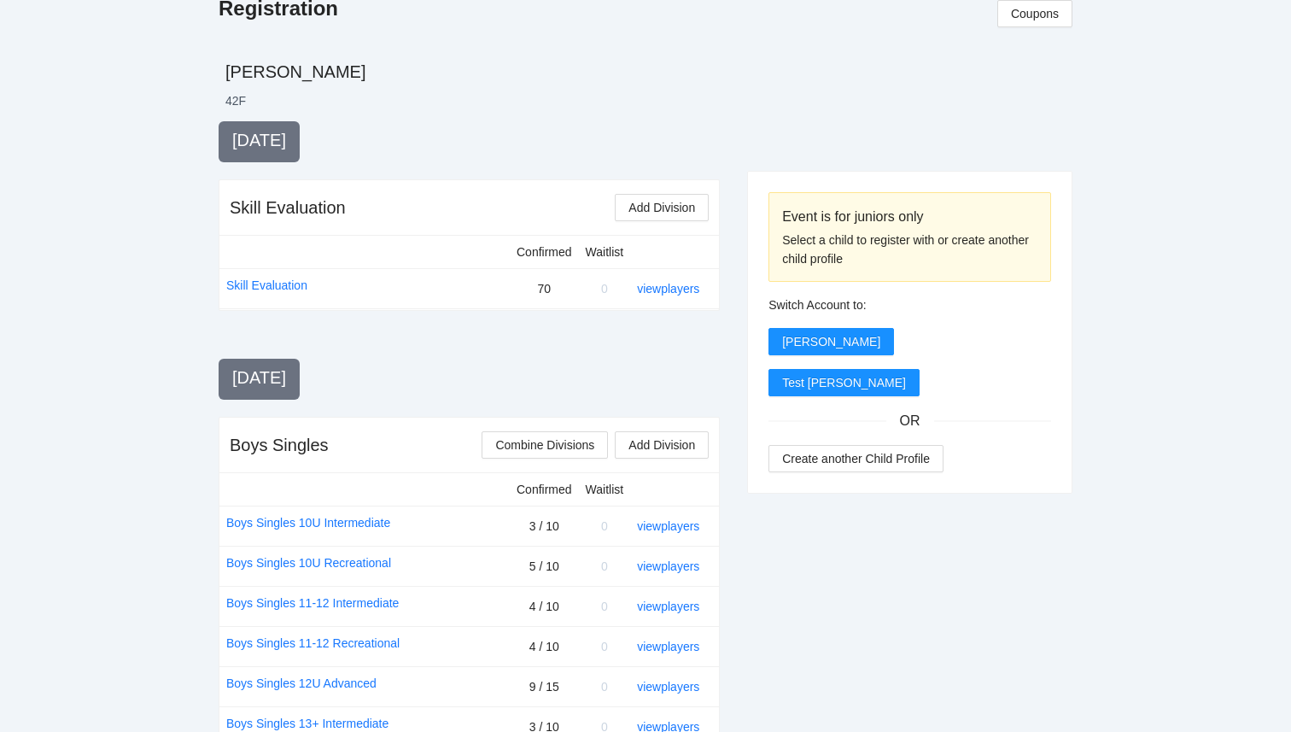
scroll to position [0, 0]
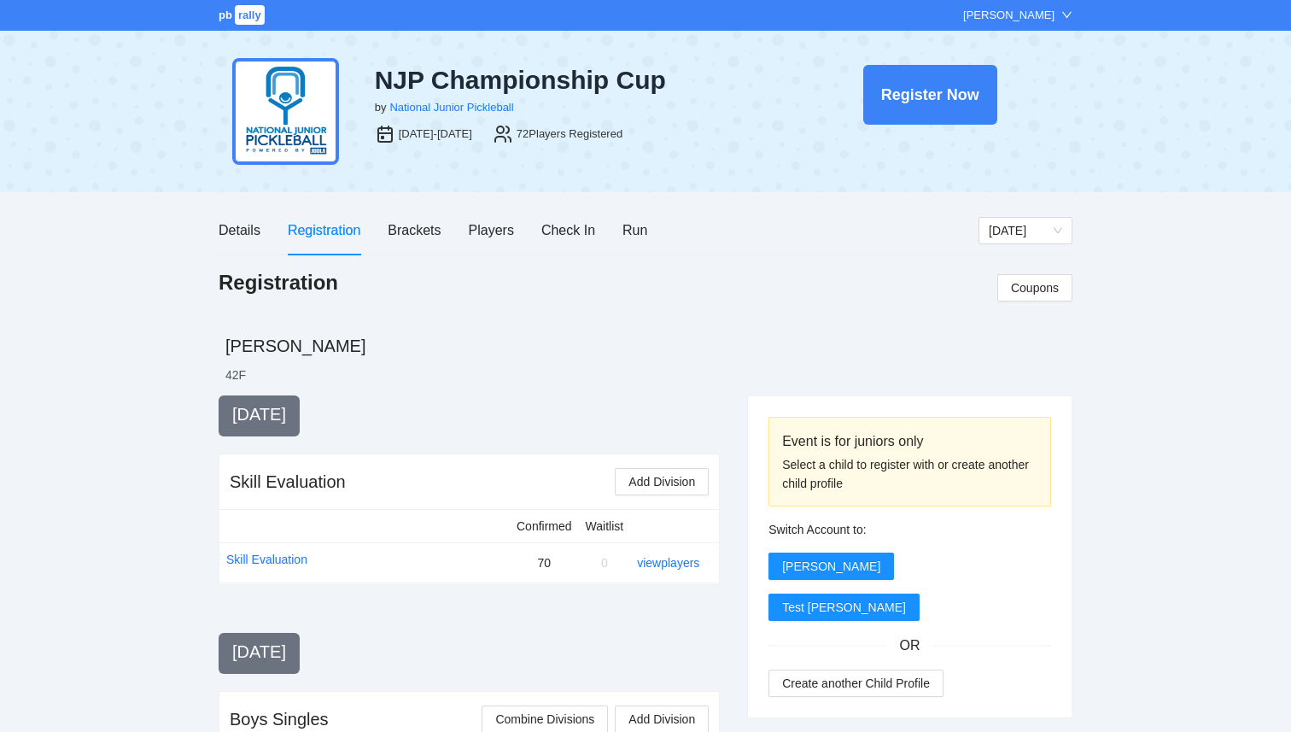
click at [236, 19] on span "rally" at bounding box center [250, 15] width 30 height 20
